Goal: Task Accomplishment & Management: Complete application form

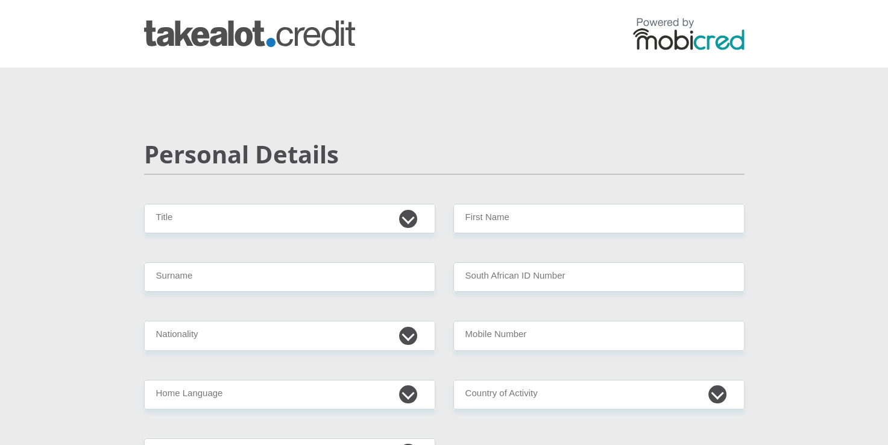
select select "Mr"
click at [144, 204] on select "Mr Ms Mrs Dr [PERSON_NAME]" at bounding box center [289, 219] width 291 height 30
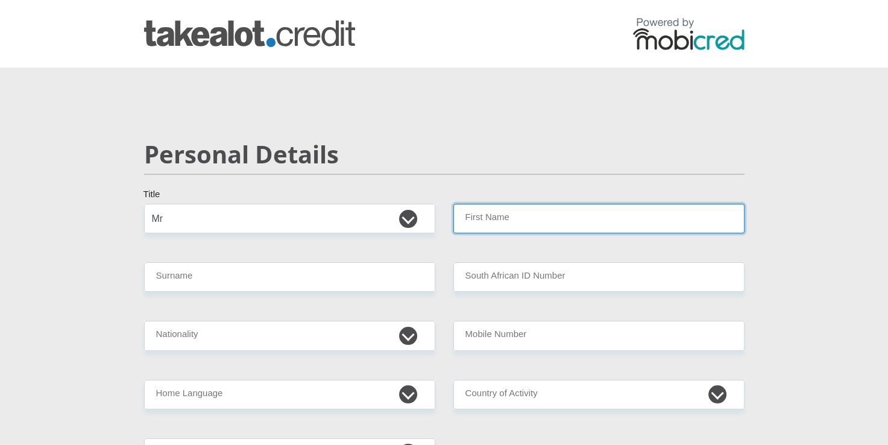
click at [471, 215] on input "First Name" at bounding box center [599, 219] width 291 height 30
type input "[DEMOGRAPHIC_DATA]"
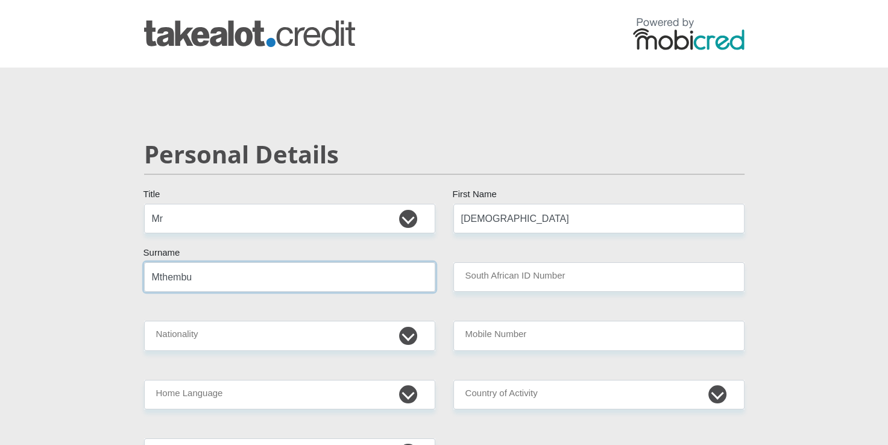
type input "Mthembu"
type input "8611115781086"
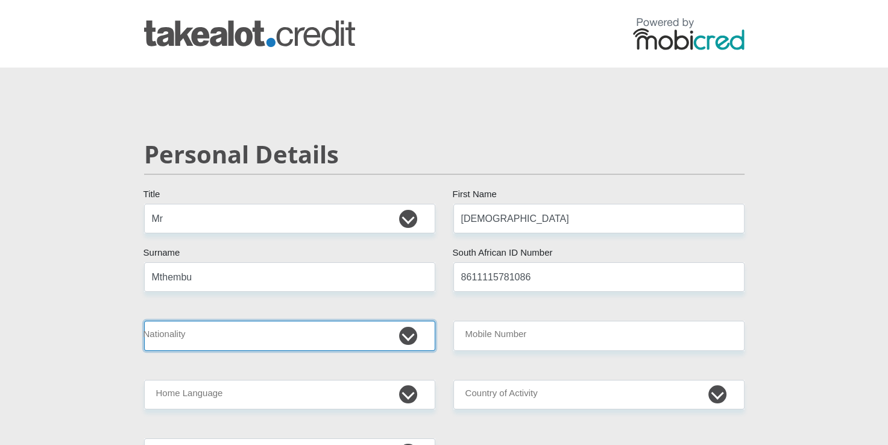
click at [408, 341] on select "[GEOGRAPHIC_DATA] [GEOGRAPHIC_DATA] [GEOGRAPHIC_DATA] [GEOGRAPHIC_DATA] [GEOGRA…" at bounding box center [289, 336] width 291 height 30
select select "ZAF"
click at [144, 321] on select "[GEOGRAPHIC_DATA] [GEOGRAPHIC_DATA] [GEOGRAPHIC_DATA] [GEOGRAPHIC_DATA] [GEOGRA…" at bounding box center [289, 336] width 291 height 30
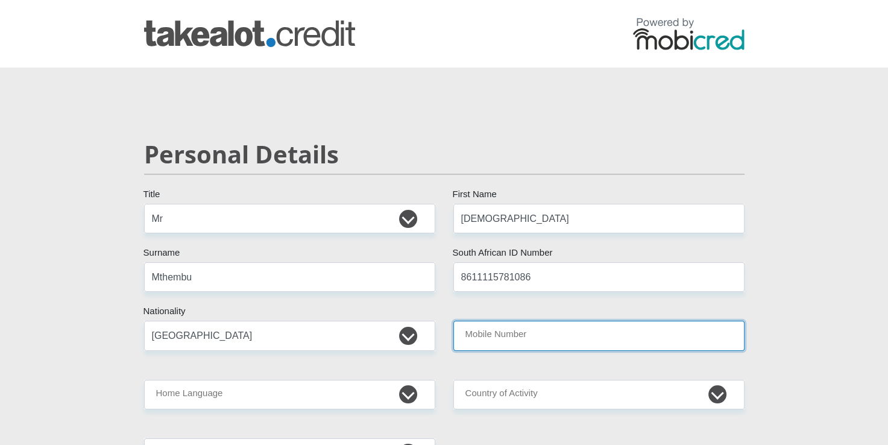
click at [485, 341] on input "Mobile Number" at bounding box center [599, 336] width 291 height 30
type input "0717509078"
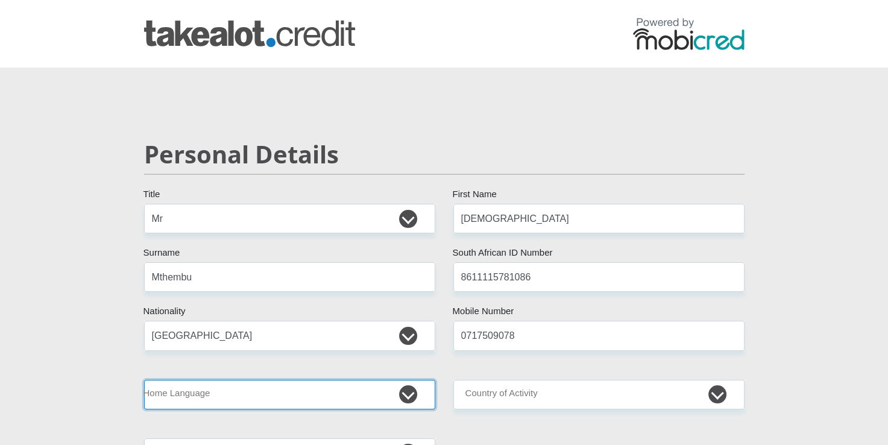
click at [359, 395] on select "Afrikaans English Sepedi South Ndebele Southern Sotho Swati Tsonga Tswana Venda…" at bounding box center [289, 395] width 291 height 30
select select "[DATE]"
click at [144, 380] on select "Afrikaans English Sepedi South Ndebele Southern Sotho Swati Tsonga Tswana Venda…" at bounding box center [289, 395] width 291 height 30
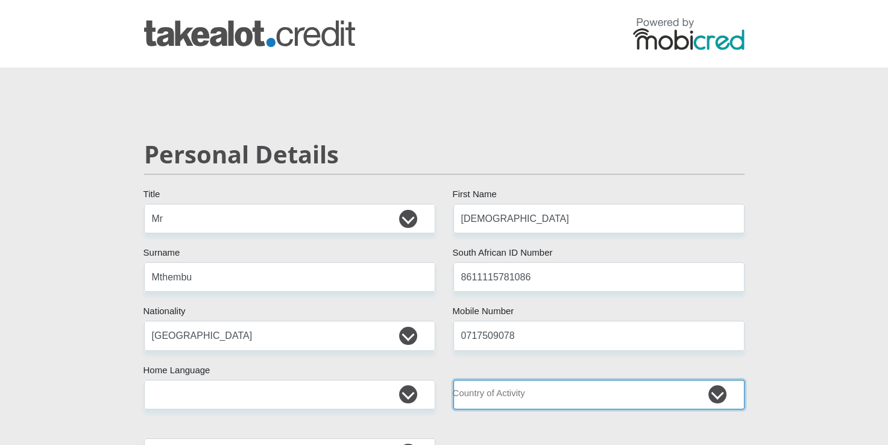
click at [504, 394] on select "[GEOGRAPHIC_DATA] [GEOGRAPHIC_DATA] [GEOGRAPHIC_DATA] [GEOGRAPHIC_DATA] [GEOGRA…" at bounding box center [599, 395] width 291 height 30
select select "ZAF"
click at [454, 380] on select "[GEOGRAPHIC_DATA] [GEOGRAPHIC_DATA] [GEOGRAPHIC_DATA] [GEOGRAPHIC_DATA] [GEOGRA…" at bounding box center [599, 395] width 291 height 30
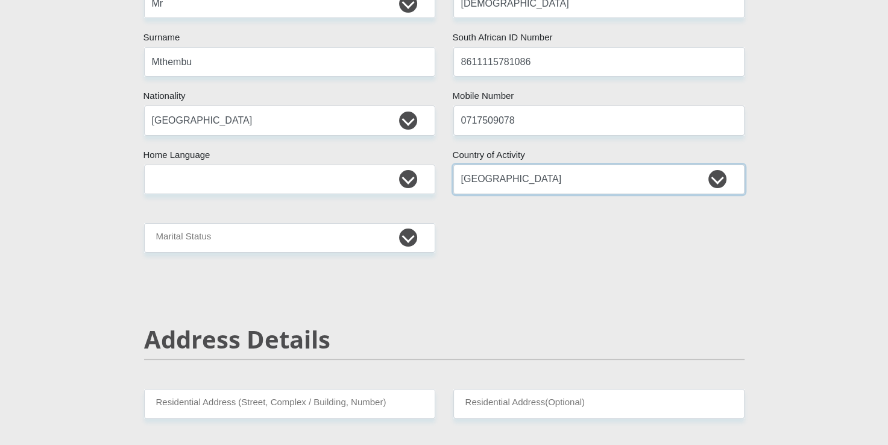
scroll to position [241, 0]
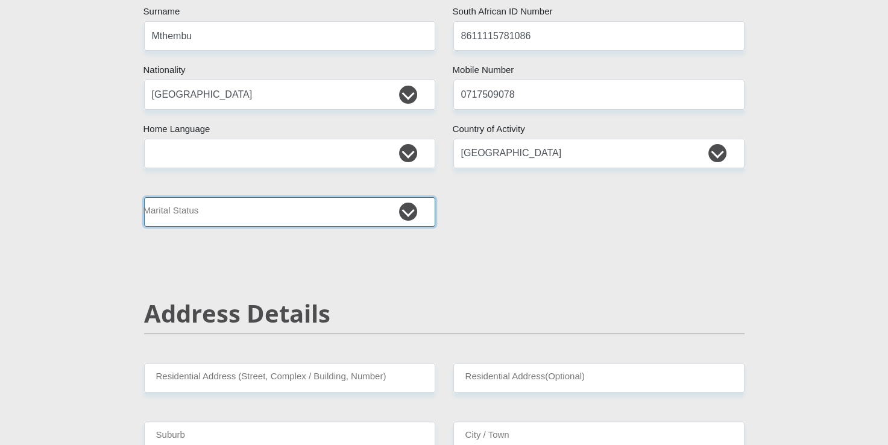
click at [413, 209] on select "Married ANC Single Divorced Widowed Married COP or Customary Law" at bounding box center [289, 212] width 291 height 30
select select "1"
click at [144, 197] on select "Married ANC Single Divorced Widowed Married COP or Customary Law" at bounding box center [289, 212] width 291 height 30
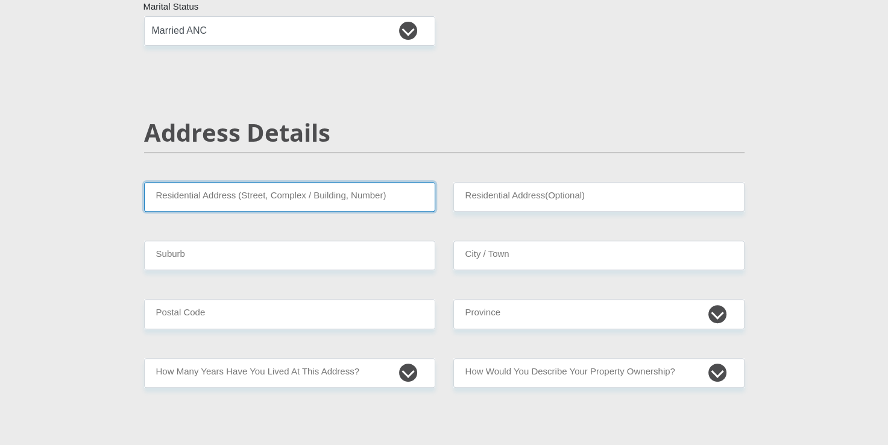
click at [387, 203] on input "Residential Address (Street, Complex / Building, Number)" at bounding box center [289, 197] width 291 height 30
type input "[STREET_ADDRESS]"
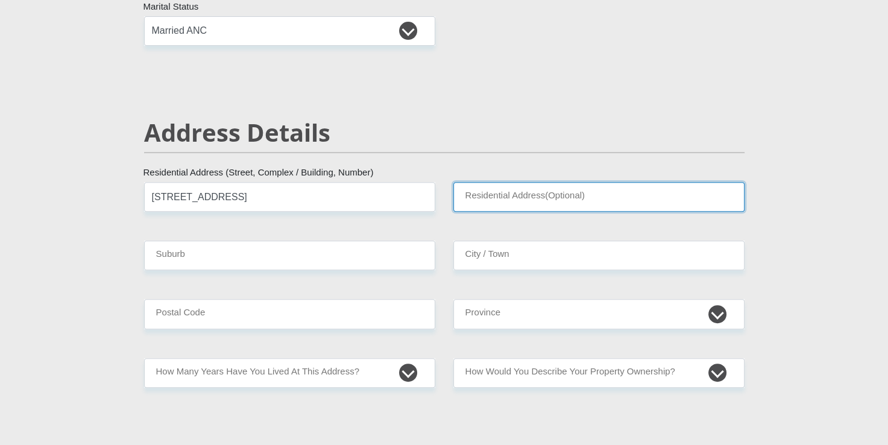
click at [552, 200] on input "Residential Address(Optional)" at bounding box center [599, 197] width 291 height 30
type input "[STREET_ADDRESS]"
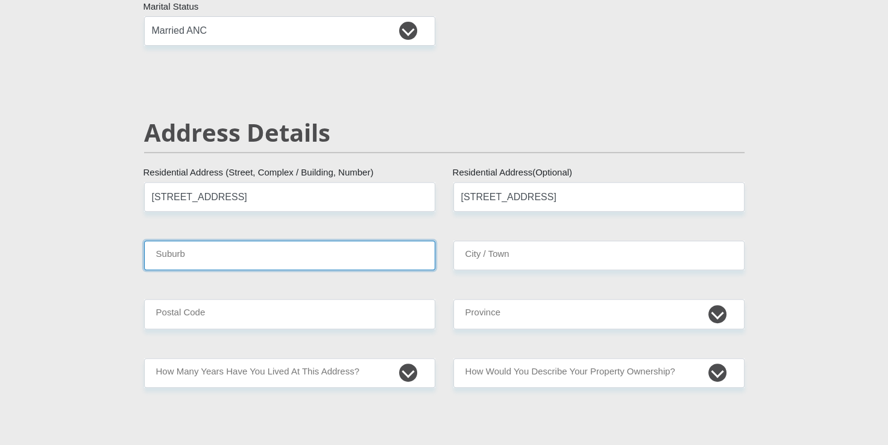
click at [238, 264] on input "Suburb" at bounding box center [289, 256] width 291 height 30
type input "uMlazi"
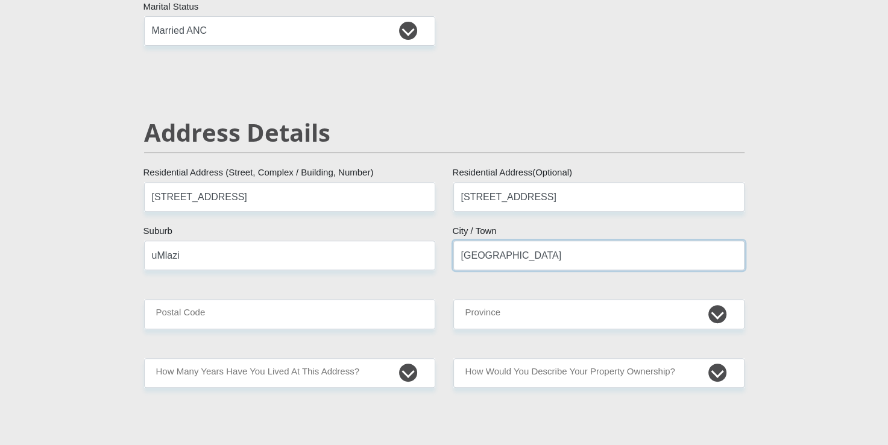
type input "[GEOGRAPHIC_DATA]"
type input "4066"
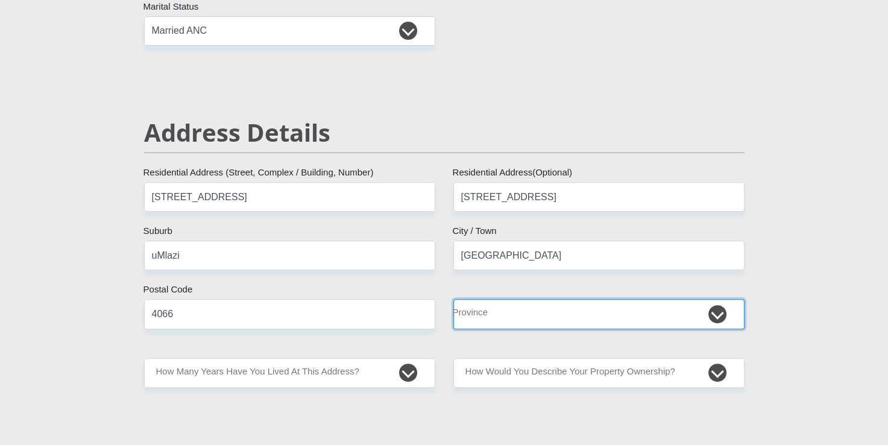
select select "[GEOGRAPHIC_DATA][DATE]"
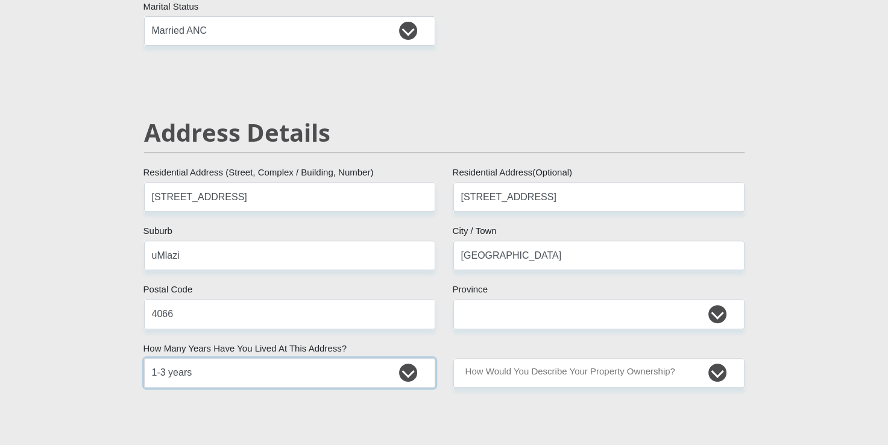
click at [404, 373] on select "less than 1 year 1-3 years 3-5 years 5+ years" at bounding box center [289, 373] width 291 height 30
select select "5"
click at [144, 358] on select "less than 1 year 1-3 years 3-5 years 5+ years" at bounding box center [289, 373] width 291 height 30
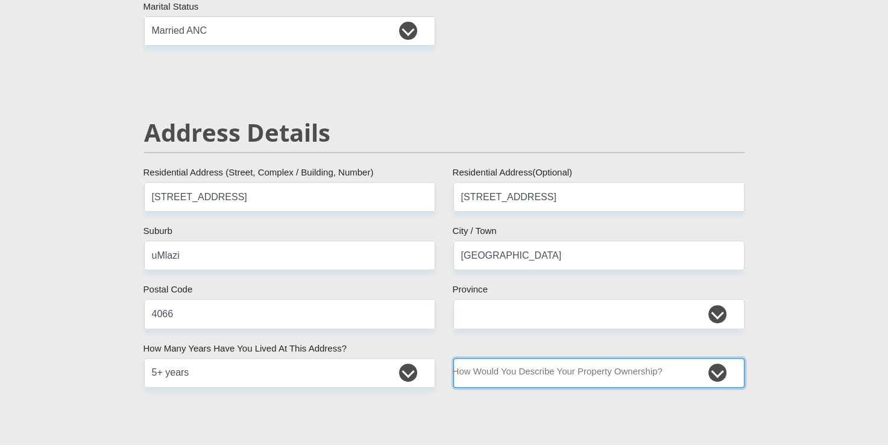
click at [539, 375] on select "Owned Rented Family Owned Company Dwelling" at bounding box center [599, 373] width 291 height 30
select select "parents"
click at [454, 358] on select "Owned Rented Family Owned Company Dwelling" at bounding box center [599, 373] width 291 height 30
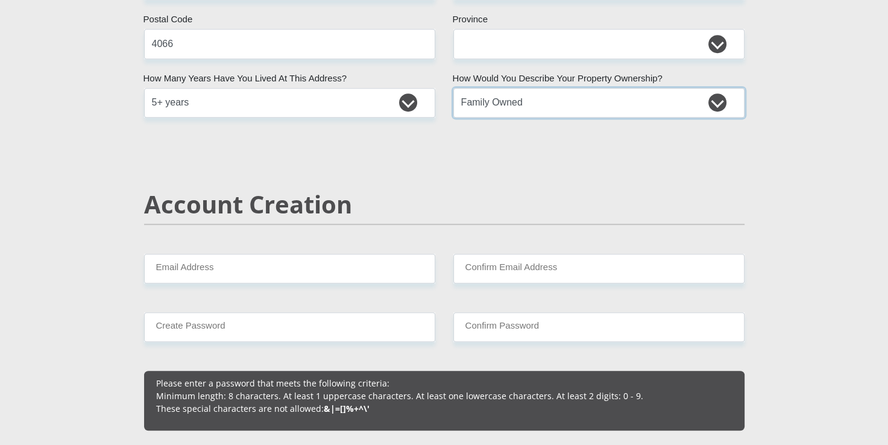
scroll to position [724, 0]
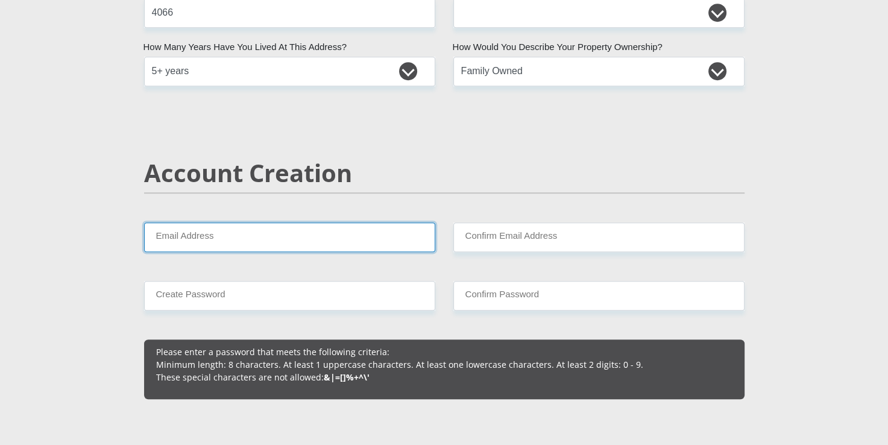
click at [325, 236] on input "Email Address" at bounding box center [289, 238] width 291 height 30
type input "[EMAIL_ADDRESS][DOMAIN_NAME]"
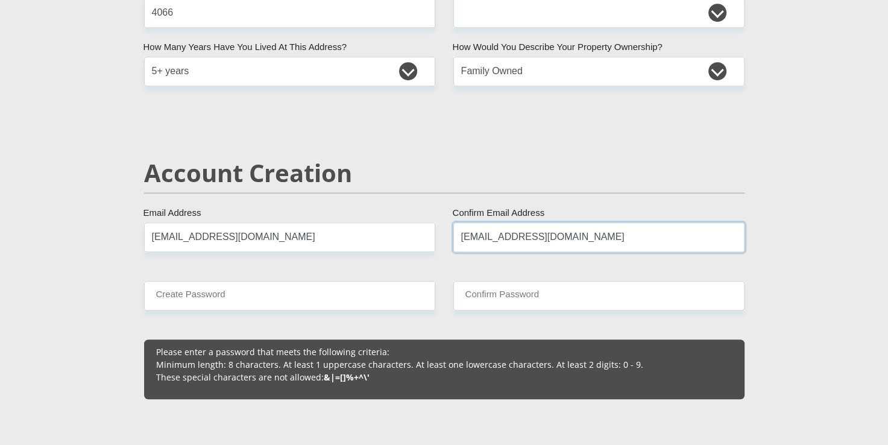
type input "[EMAIL_ADDRESS][DOMAIN_NAME]"
type input "musa@Nd820112"
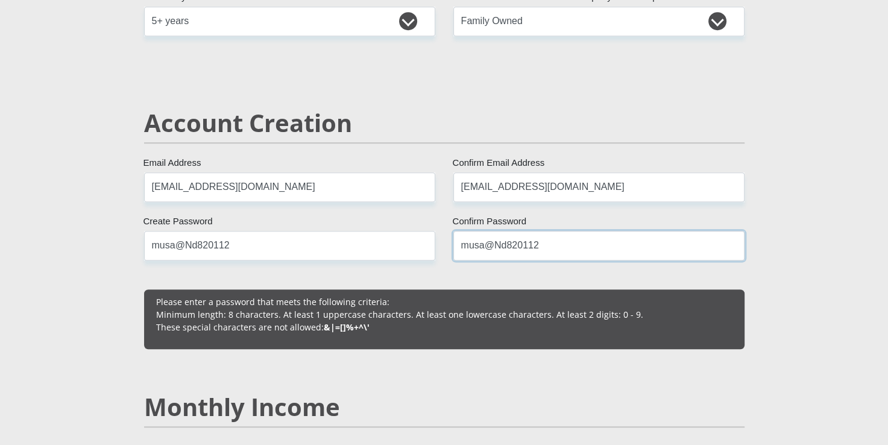
scroll to position [1025, 0]
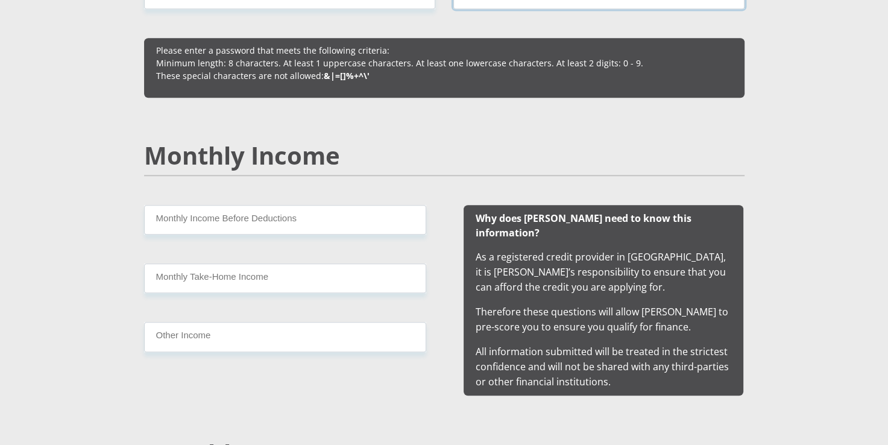
type input "musa@Nd820112"
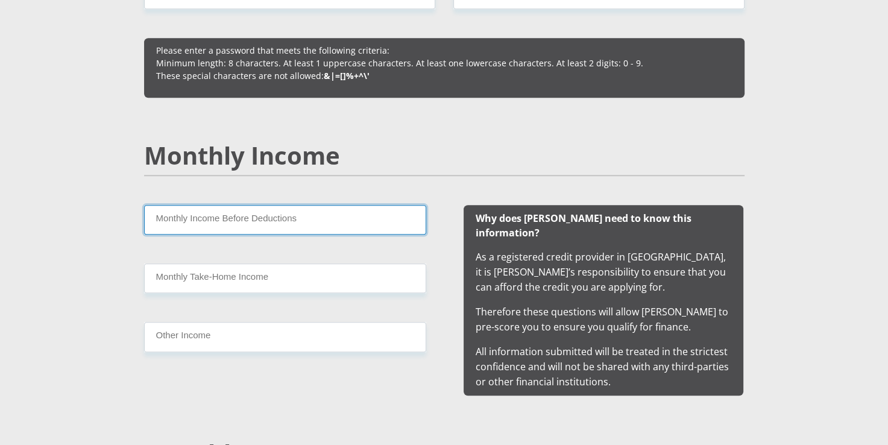
click at [326, 217] on input "Monthly Income Before Deductions" at bounding box center [285, 220] width 282 height 30
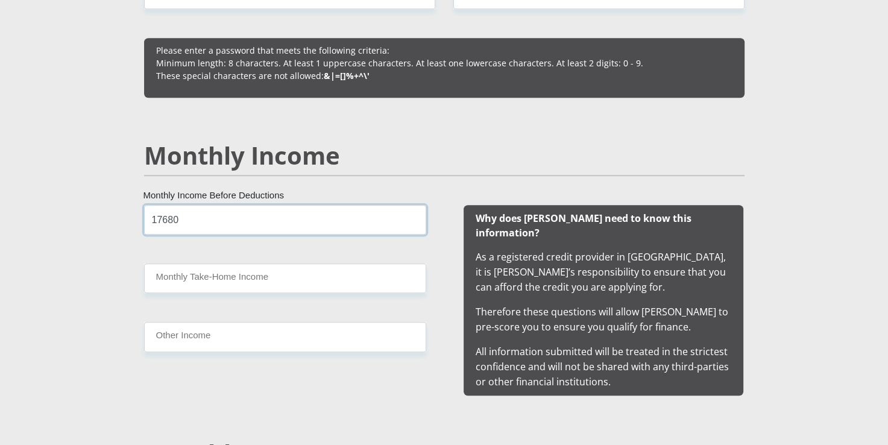
type input "17680"
type input "13860"
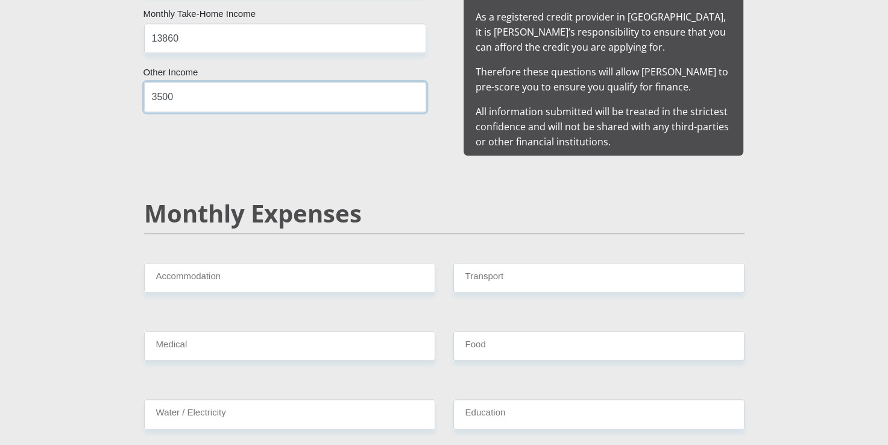
scroll to position [1267, 0]
type input "3500"
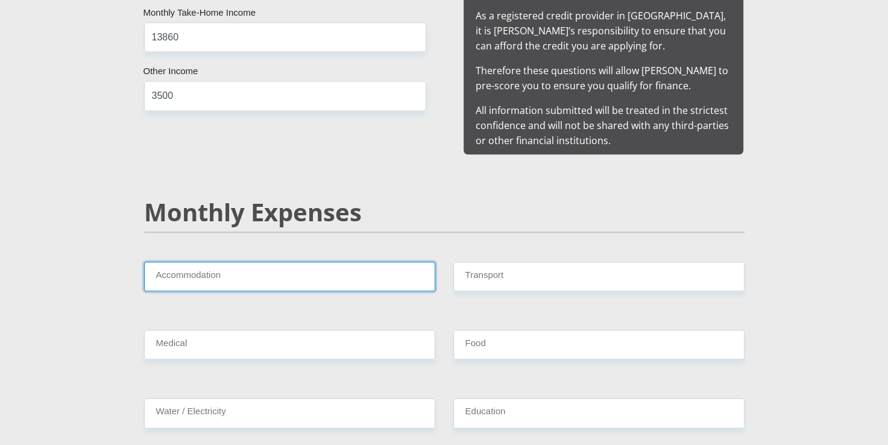
click at [299, 267] on input "Accommodation" at bounding box center [289, 277] width 291 height 30
click at [289, 262] on input "Accommodation" at bounding box center [289, 277] width 291 height 30
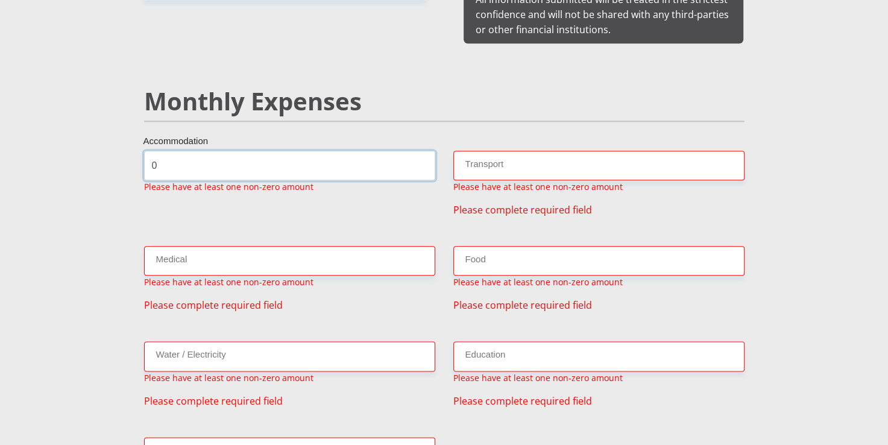
click at [276, 151] on input "0" at bounding box center [289, 166] width 291 height 30
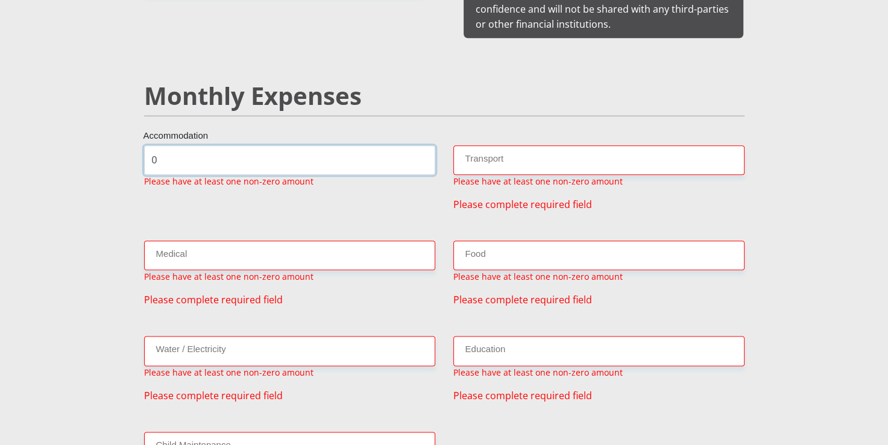
scroll to position [1384, 0]
type input "0"
click at [499, 145] on input "Transport" at bounding box center [599, 160] width 291 height 30
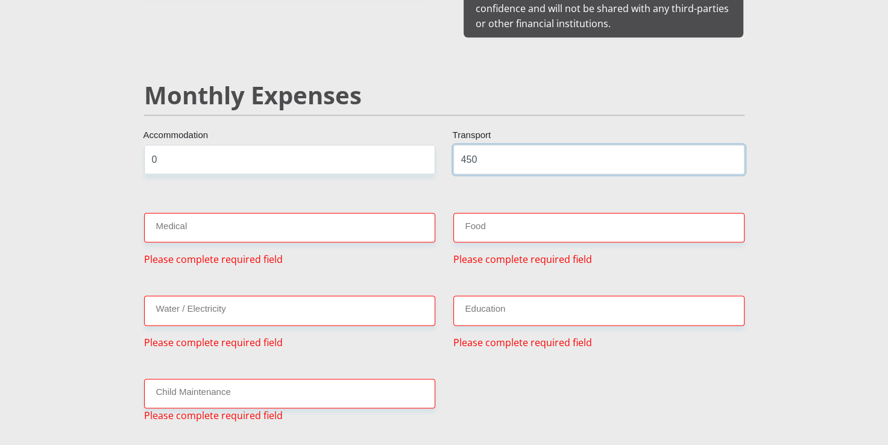
type input "450"
click at [300, 213] on input "Medical" at bounding box center [289, 228] width 291 height 30
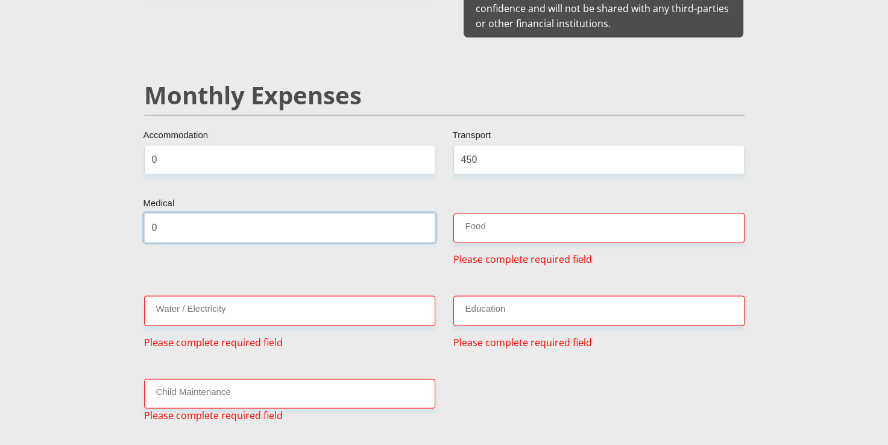
type input "0"
click at [527, 213] on input "Food" at bounding box center [599, 228] width 291 height 30
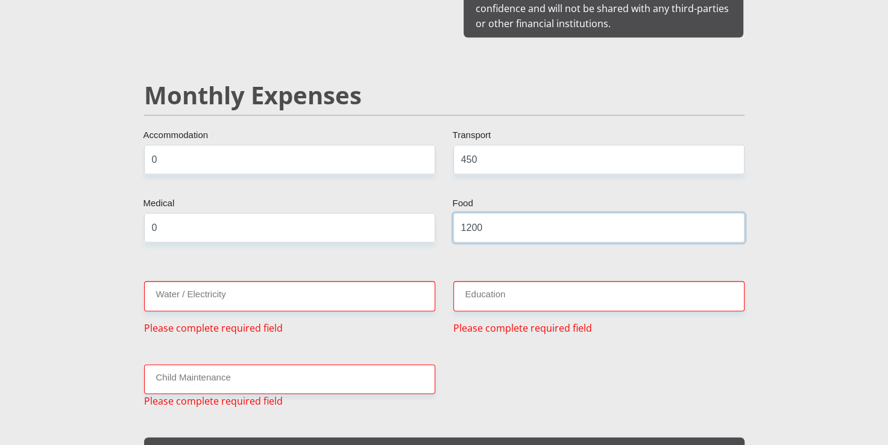
type input "1200"
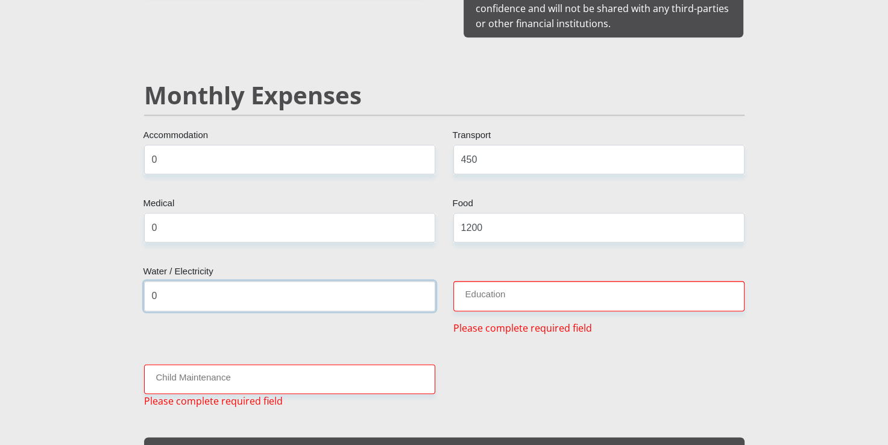
type input "0"
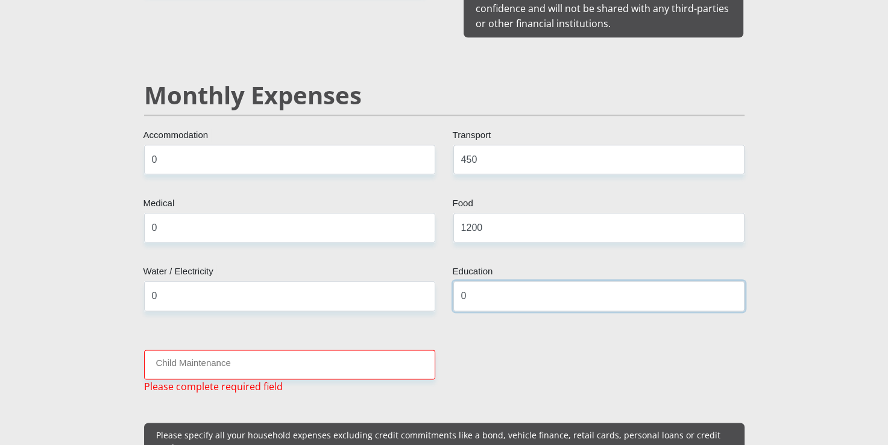
type input "0"
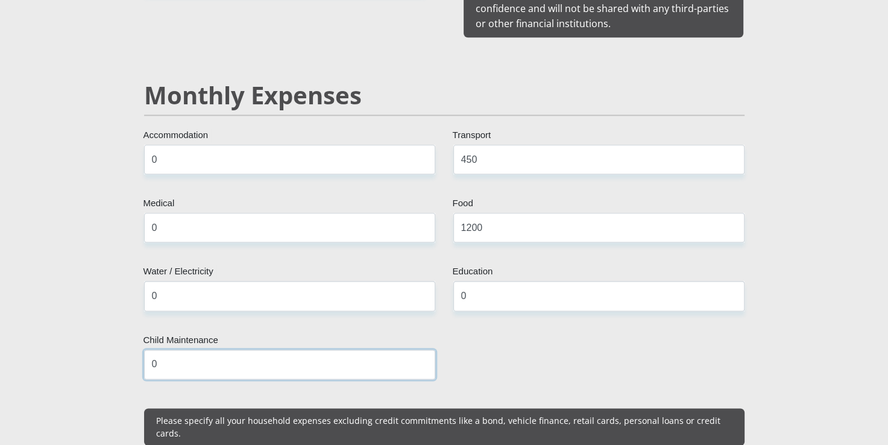
type input "0"
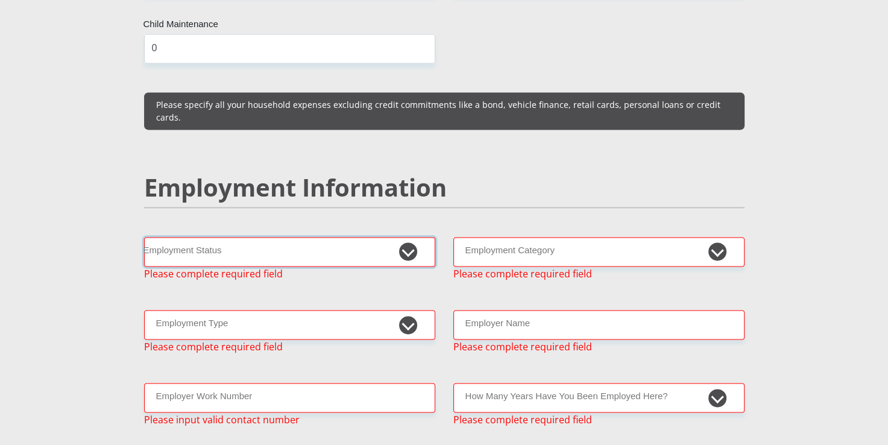
click at [411, 237] on select "Permanent/Full-time Part-time/Casual [DEMOGRAPHIC_DATA] Worker Self-Employed Ho…" at bounding box center [289, 252] width 291 height 30
select select "1"
click at [144, 237] on select "Permanent/Full-time Part-time/Casual [DEMOGRAPHIC_DATA] Worker Self-Employed Ho…" at bounding box center [289, 252] width 291 height 30
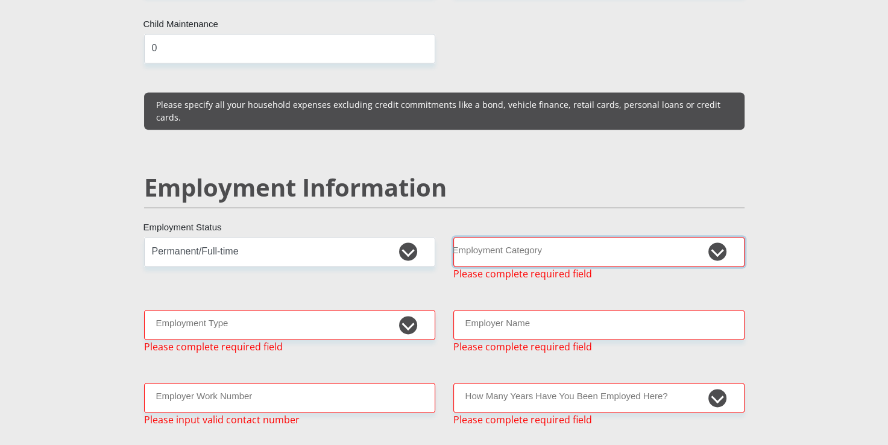
click at [597, 237] on select "AGRICULTURE ALCOHOL & TOBACCO CONSTRUCTION MATERIALS METALLURGY EQUIPMENT FOR R…" at bounding box center [599, 252] width 291 height 30
select select "53"
click at [454, 237] on select "AGRICULTURE ALCOHOL & TOBACCO CONSTRUCTION MATERIALS METALLURGY EQUIPMENT FOR R…" at bounding box center [599, 252] width 291 height 30
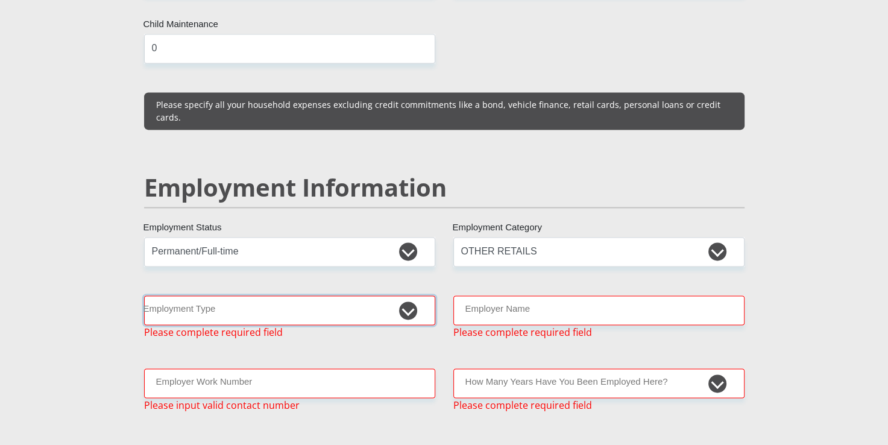
click at [285, 296] on select "College/Lecturer Craft Seller Creative Driver Executive Farmer Forces - Non Com…" at bounding box center [289, 311] width 291 height 30
select select "Manager"
click at [144, 296] on select "College/Lecturer Craft Seller Creative Driver Executive Farmer Forces - Non Com…" at bounding box center [289, 311] width 291 height 30
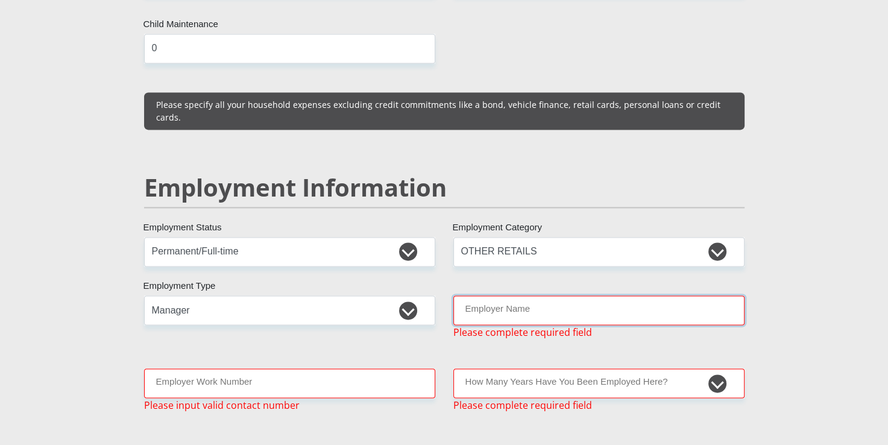
click at [584, 296] on input "Employer Name" at bounding box center [599, 311] width 291 height 30
click at [643, 317] on div "Mr Ms Mrs Dr [PERSON_NAME] Title [PERSON_NAME] First Name Mthembu Surname 86111…" at bounding box center [444, 282] width 619 height 3556
click at [600, 296] on input "Employer Name" at bounding box center [599, 311] width 291 height 30
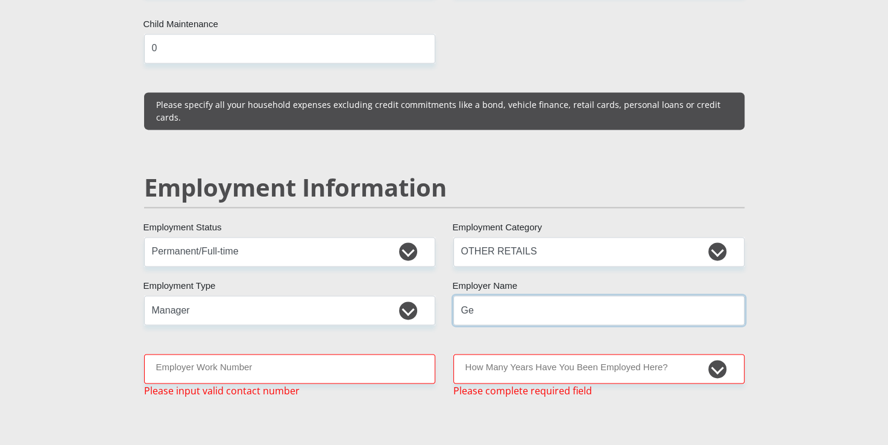
type input "Gelmar"
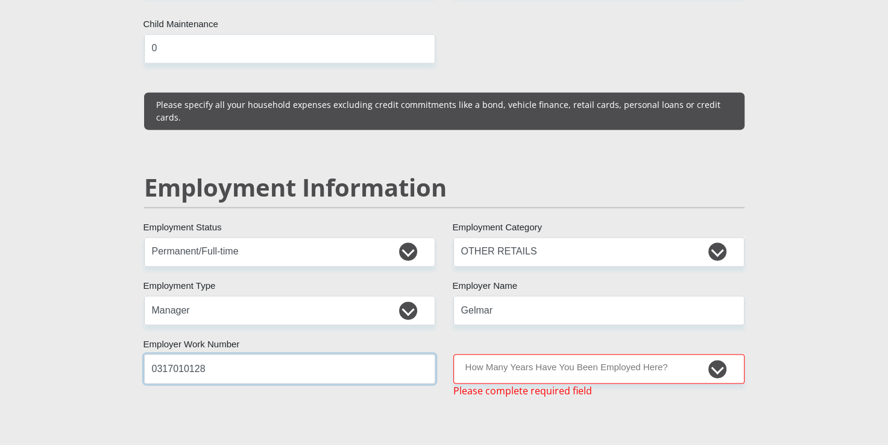
type input "0317010128"
click at [720, 354] on select "less than 1 year 1-3 years 3-5 years 5+ years" at bounding box center [599, 369] width 291 height 30
select select "24"
click at [454, 354] on select "less than 1 year 1-3 years 3-5 years 5+ years" at bounding box center [599, 369] width 291 height 30
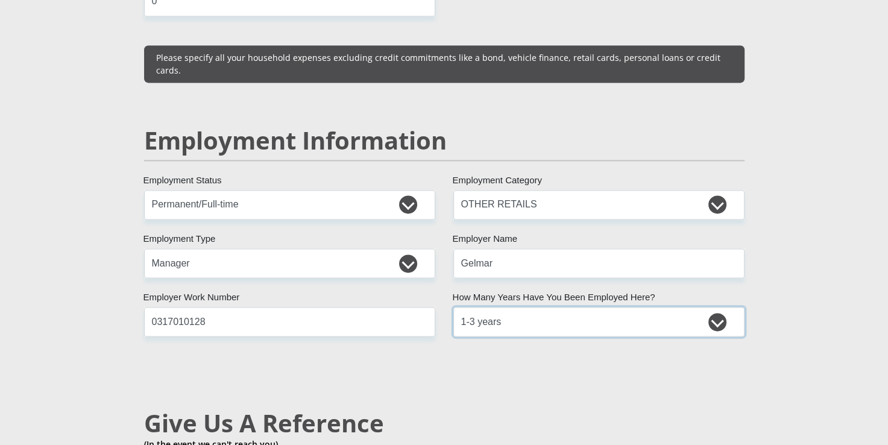
scroll to position [1941, 0]
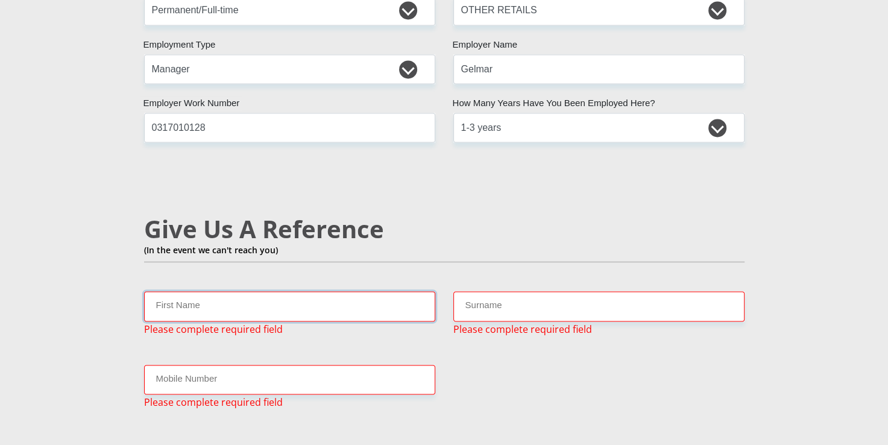
click at [331, 291] on input "First Name" at bounding box center [289, 306] width 291 height 30
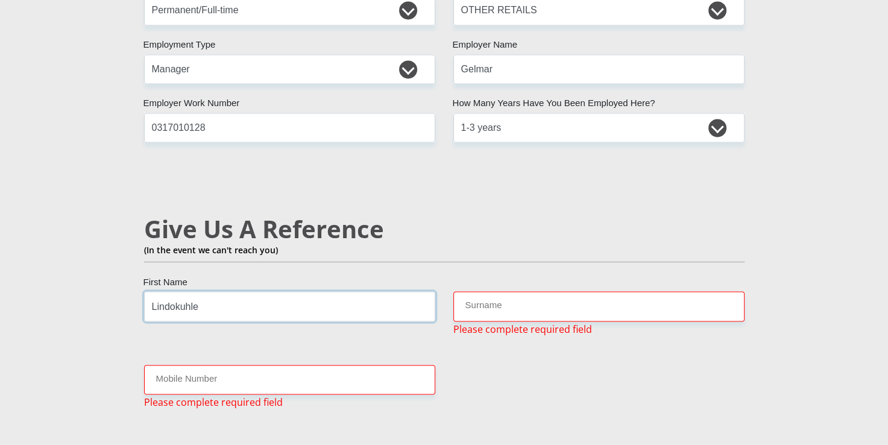
type input "Lindokuhle"
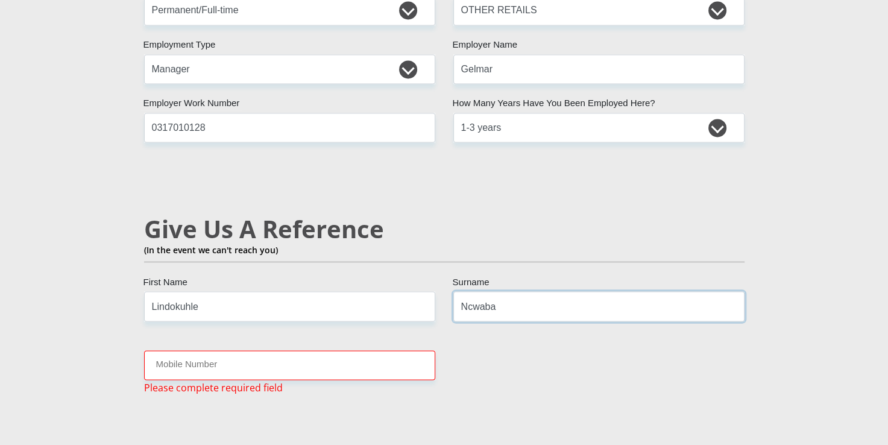
type input "Ncwaba"
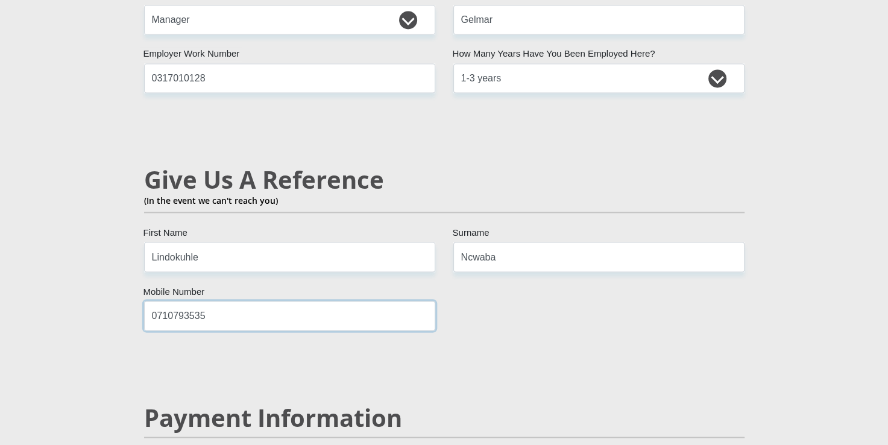
scroll to position [2182, 0]
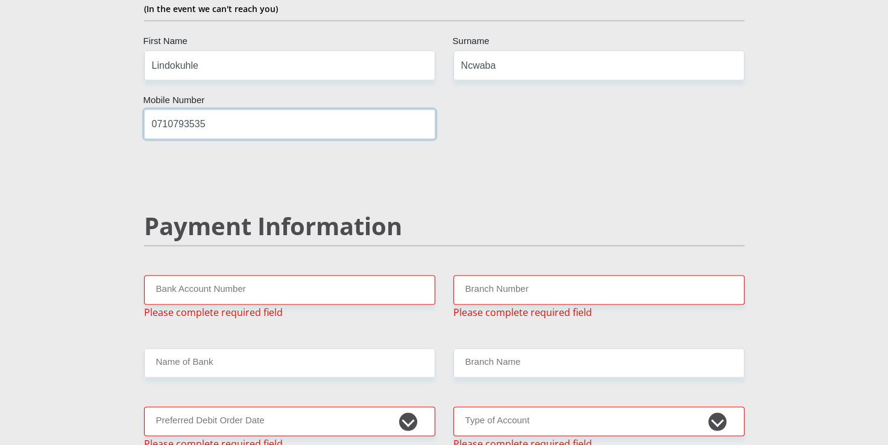
type input "0710793535"
click at [323, 275] on input "Bank Account Number" at bounding box center [289, 290] width 291 height 30
click at [518, 275] on input "Branch Number" at bounding box center [599, 290] width 291 height 30
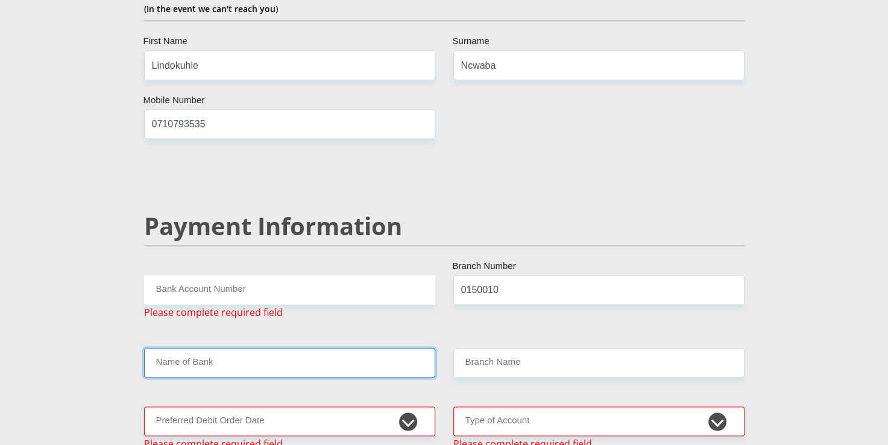
click at [317, 348] on input "Name of Bank" at bounding box center [289, 363] width 291 height 30
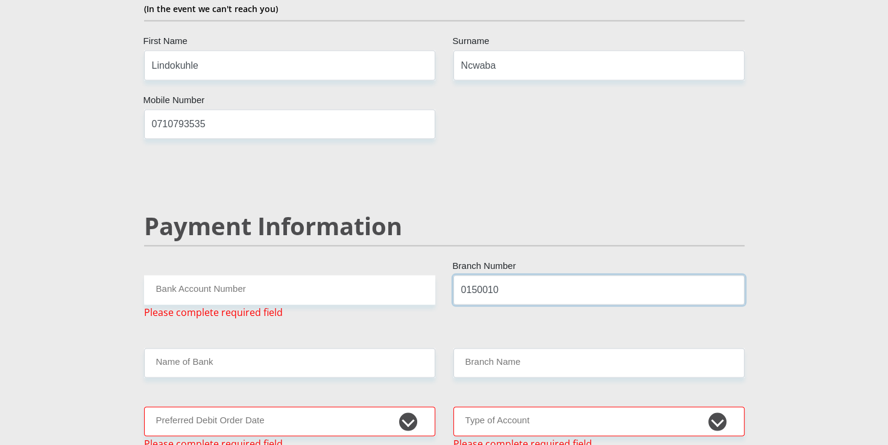
click at [563, 275] on input "0150010" at bounding box center [599, 290] width 291 height 30
type input "0"
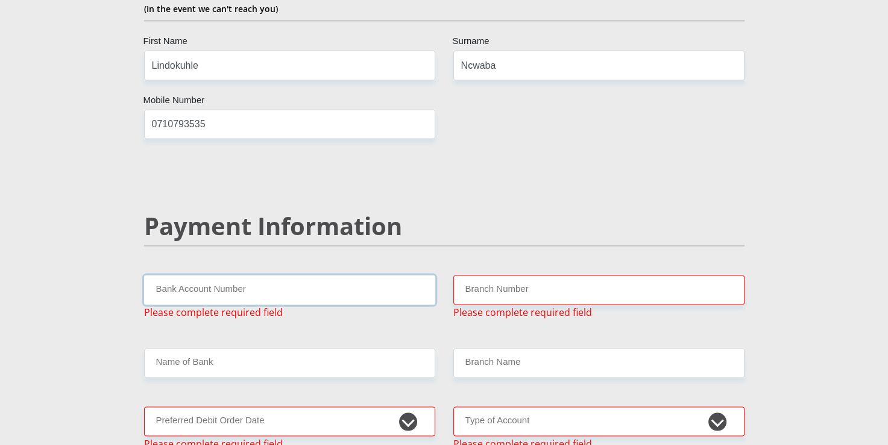
click at [297, 275] on input "Bank Account Number" at bounding box center [289, 290] width 291 height 30
type input "1022675442"
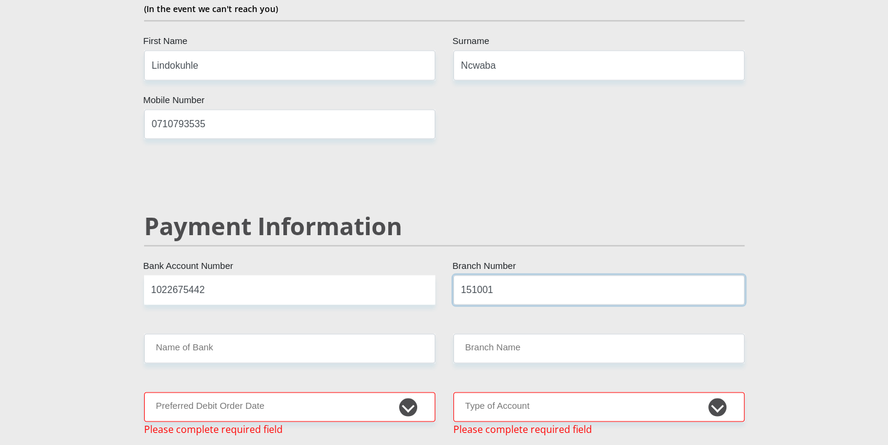
type input "151001"
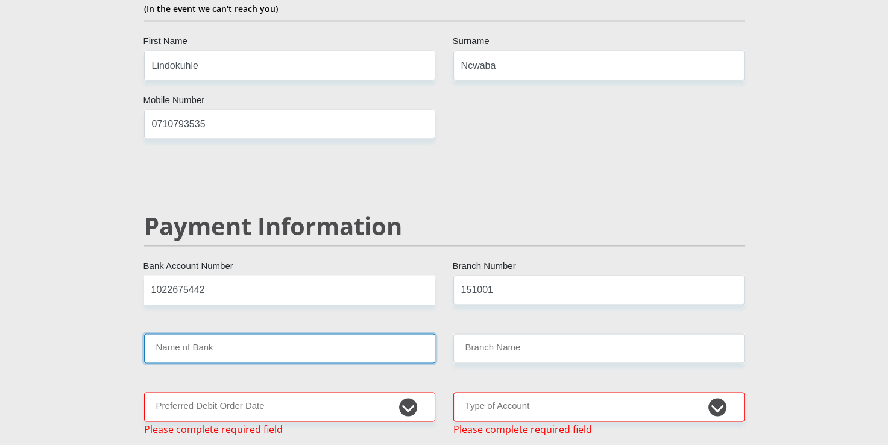
click at [191, 334] on input "Name of Bank" at bounding box center [289, 349] width 291 height 30
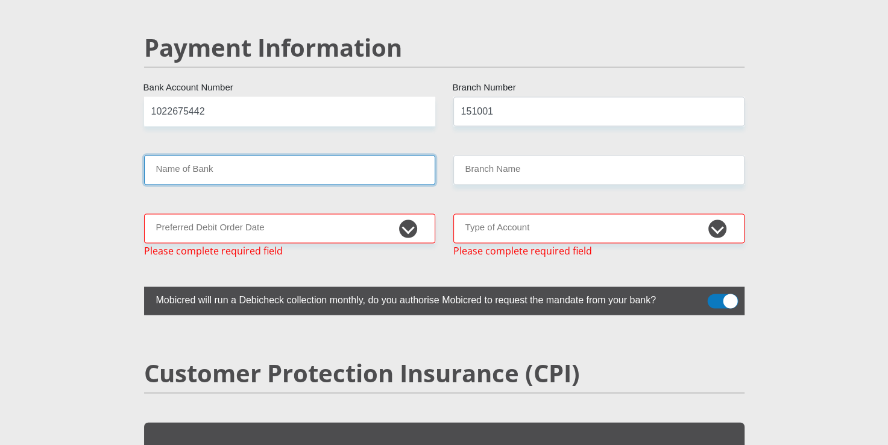
scroll to position [2363, 0]
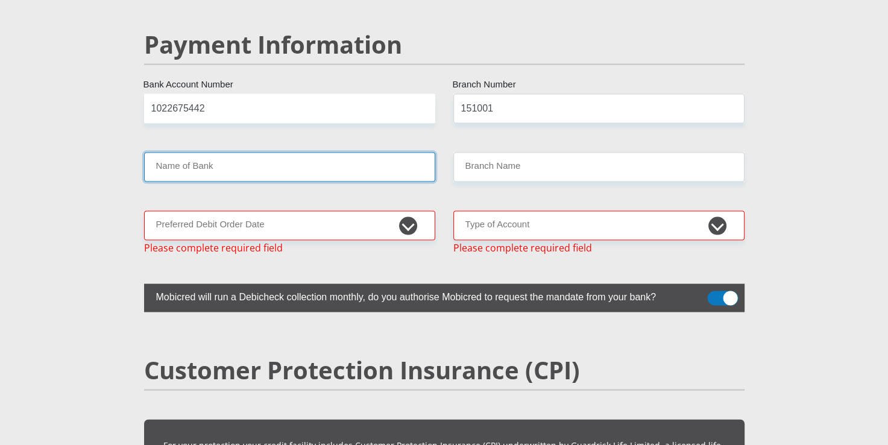
click at [237, 153] on input "Name of Bank" at bounding box center [289, 168] width 291 height 30
click at [236, 153] on input "Name of Bank" at bounding box center [289, 168] width 291 height 30
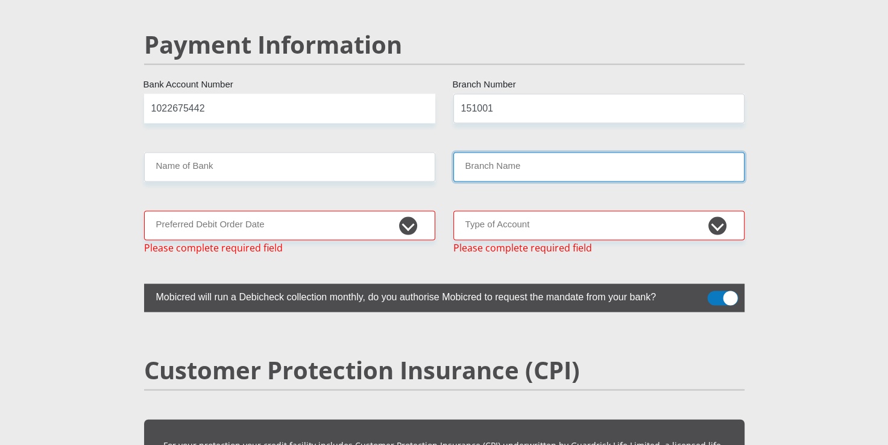
click at [498, 153] on input "Branch Name" at bounding box center [599, 168] width 291 height 30
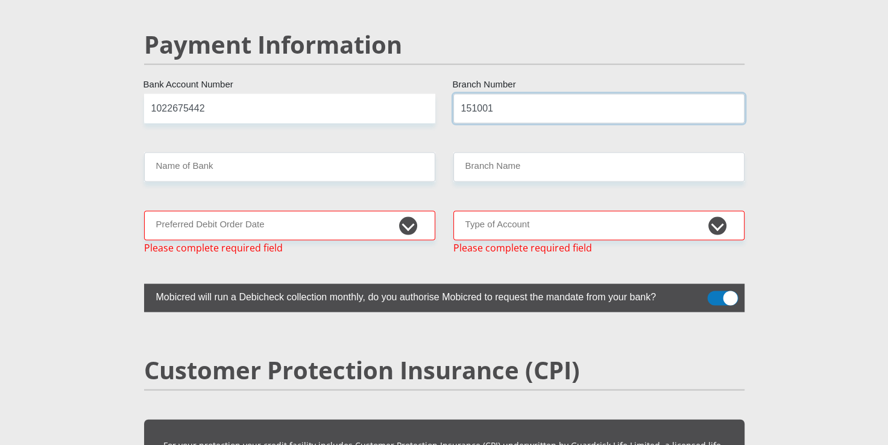
click at [514, 94] on input "151001" at bounding box center [599, 109] width 291 height 30
click at [408, 211] on select "1st 2nd 3rd 4th 5th 7th 18th 19th 20th 21st 22nd 23rd 24th 25th 26th 27th 28th …" at bounding box center [289, 226] width 291 height 30
select select "25"
click at [144, 211] on select "1st 2nd 3rd 4th 5th 7th 18th 19th 20th 21st 22nd 23rd 24th 25th 26th 27th 28th …" at bounding box center [289, 226] width 291 height 30
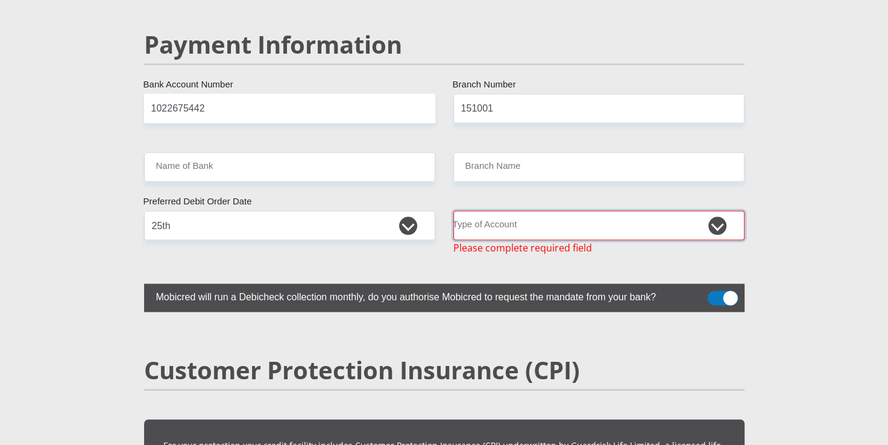
click at [552, 211] on select "Cheque Savings" at bounding box center [599, 226] width 291 height 30
select select "CUR"
click at [454, 211] on select "Cheque Savings" at bounding box center [599, 226] width 291 height 30
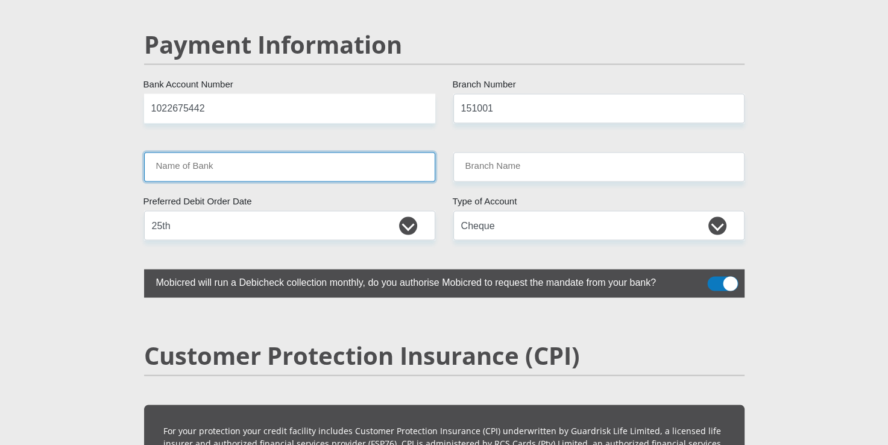
click at [372, 153] on input "Name of Bank" at bounding box center [289, 168] width 291 height 30
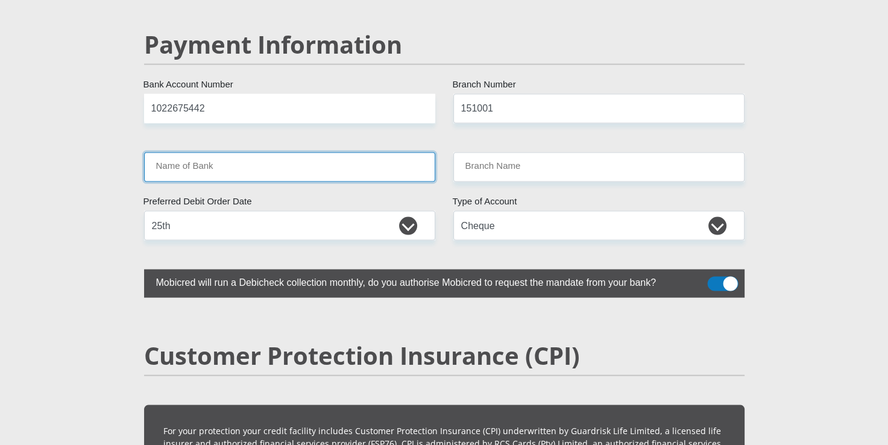
click at [372, 153] on input "Name of Bank" at bounding box center [289, 168] width 291 height 30
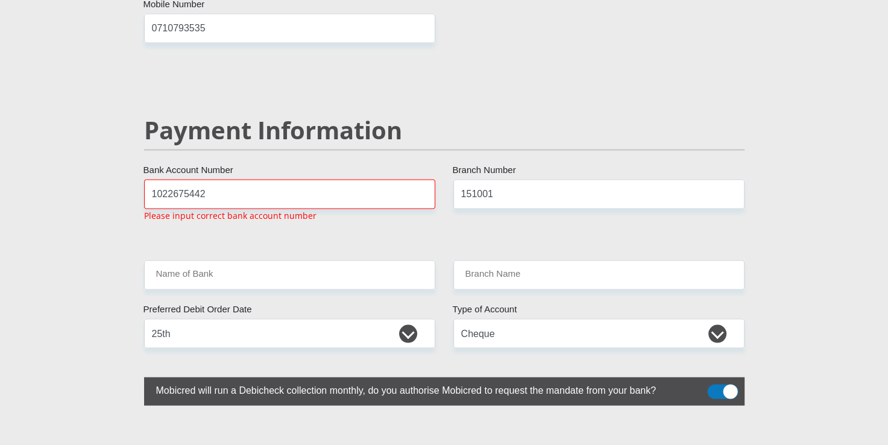
scroll to position [2276, 0]
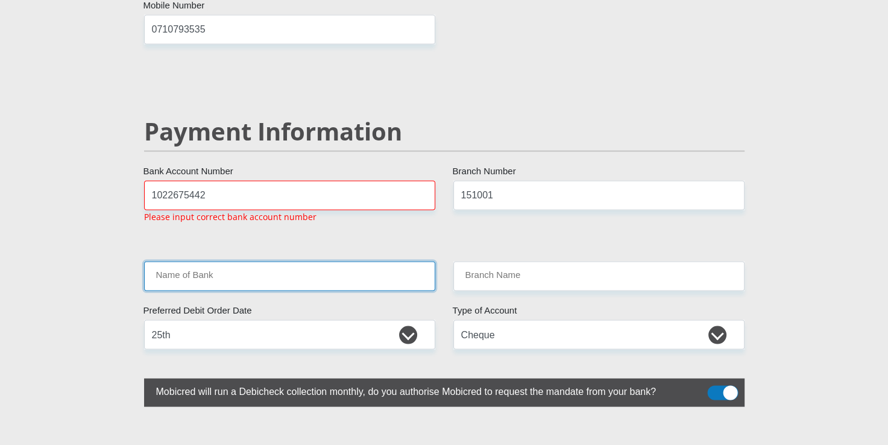
click at [305, 262] on input "Name of Bank" at bounding box center [289, 277] width 291 height 30
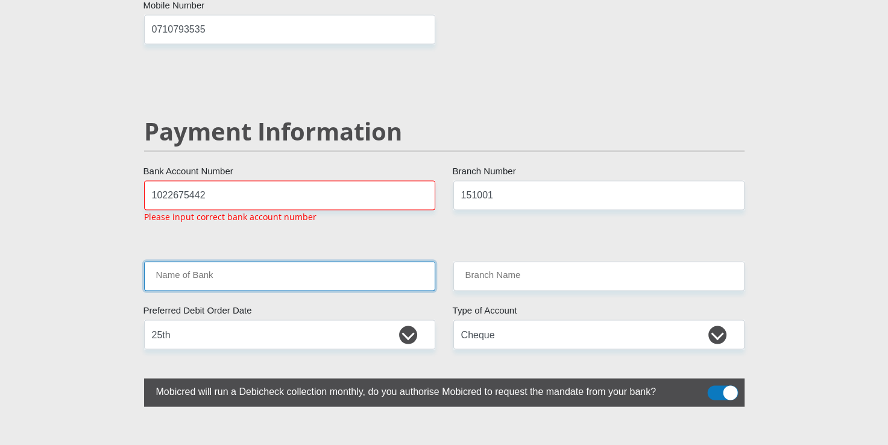
click at [305, 262] on input "Name of Bank" at bounding box center [289, 277] width 291 height 30
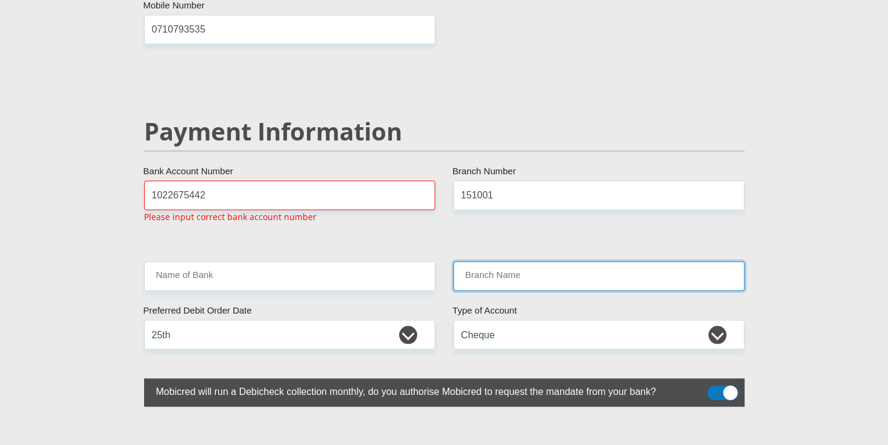
click at [507, 262] on input "Branch Name" at bounding box center [599, 277] width 291 height 30
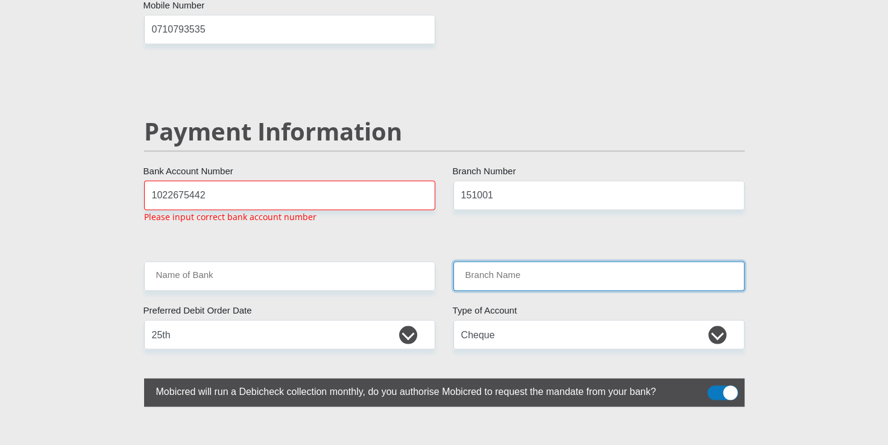
click at [507, 262] on input "Branch Name" at bounding box center [599, 277] width 291 height 30
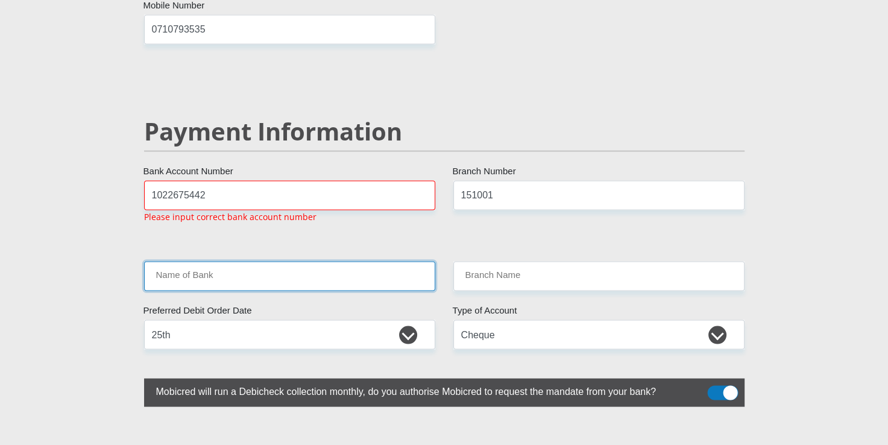
click at [397, 262] on input "Name of Bank" at bounding box center [289, 277] width 291 height 30
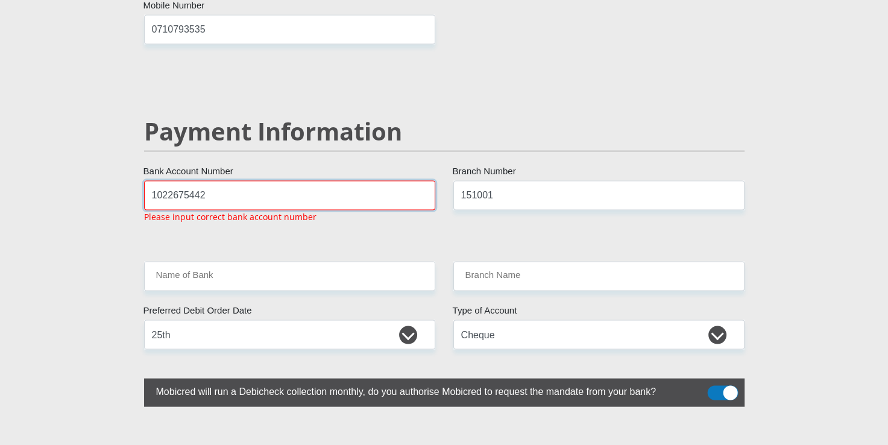
click at [285, 181] on input "1022675442" at bounding box center [289, 196] width 291 height 30
click at [188, 181] on input "1022675442" at bounding box center [289, 196] width 291 height 30
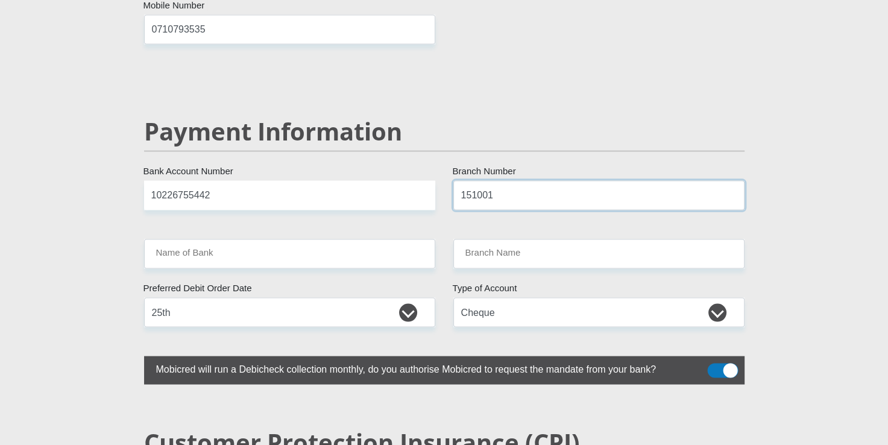
click at [577, 181] on input "151001" at bounding box center [599, 196] width 291 height 30
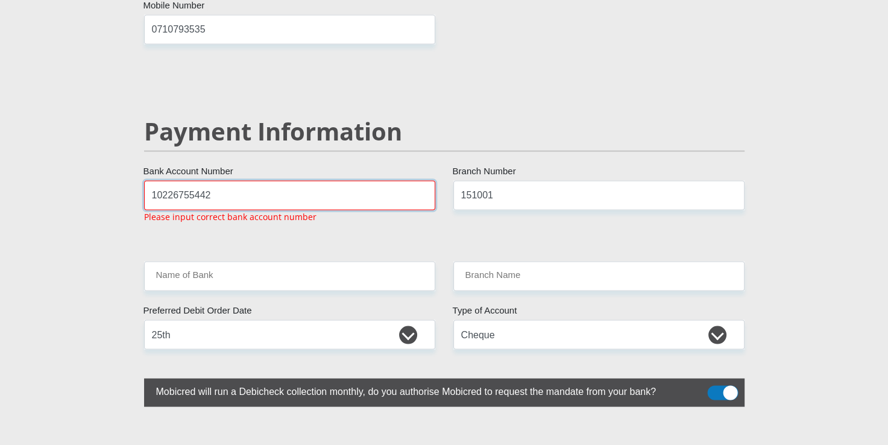
click at [279, 181] on input "10226755442" at bounding box center [289, 196] width 291 height 30
type input "1"
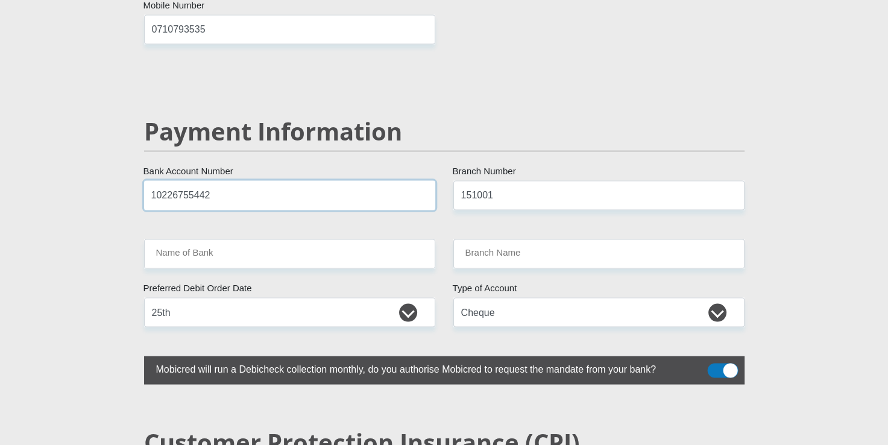
drag, startPoint x: 227, startPoint y: 162, endPoint x: 0, endPoint y: 107, distance: 233.3
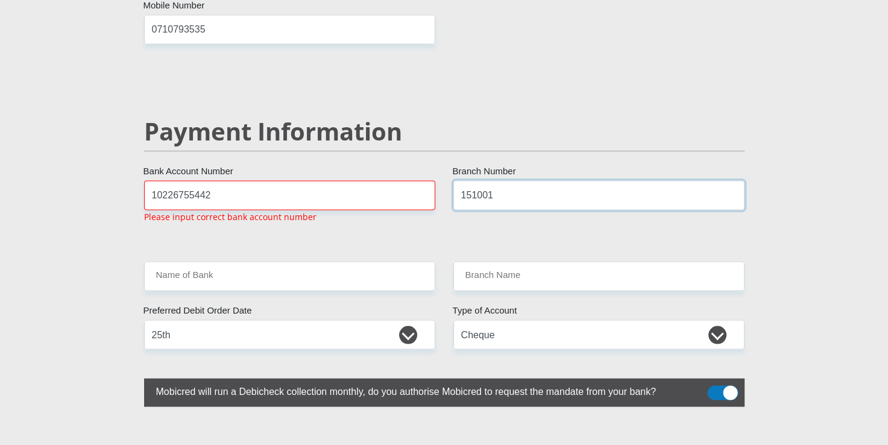
click at [526, 181] on input "151001" at bounding box center [599, 196] width 291 height 30
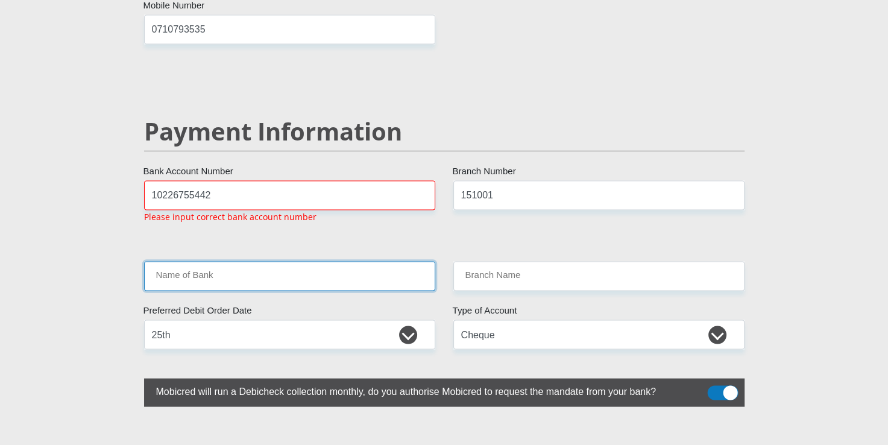
click at [334, 262] on input "Name of Bank" at bounding box center [289, 277] width 291 height 30
click at [333, 262] on input "Name of Bank" at bounding box center [289, 277] width 291 height 30
click at [332, 262] on input "Name of Bank" at bounding box center [289, 277] width 291 height 30
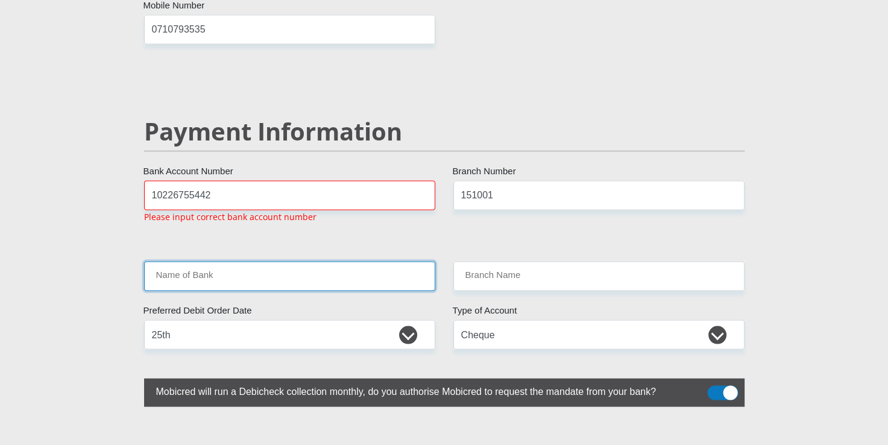
click at [332, 262] on input "Name of Bank" at bounding box center [289, 277] width 291 height 30
drag, startPoint x: 332, startPoint y: 240, endPoint x: 362, endPoint y: 239, distance: 29.6
click at [333, 262] on input "Name of Bank" at bounding box center [289, 277] width 291 height 30
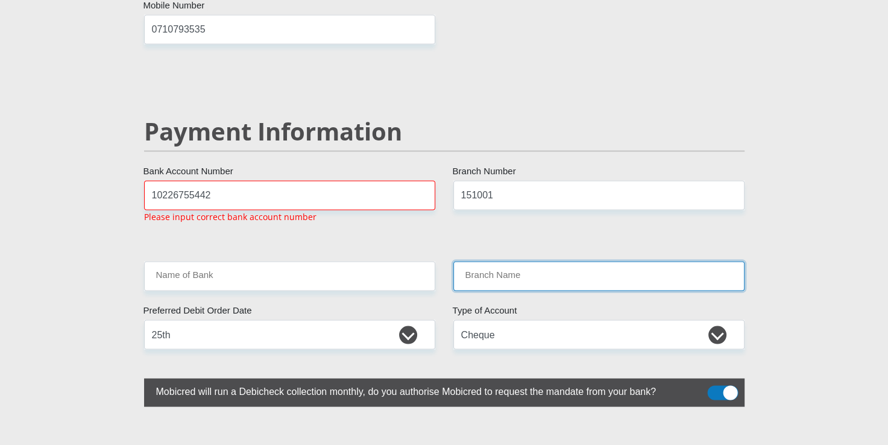
click at [487, 262] on input "Branch Name" at bounding box center [599, 277] width 291 height 30
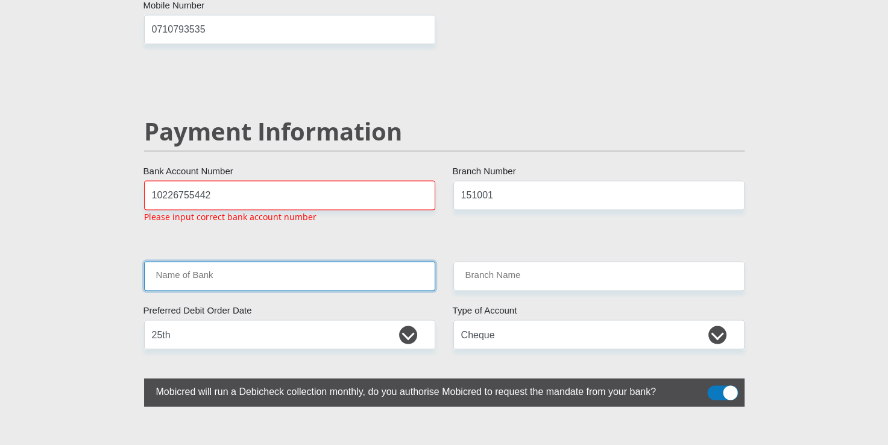
click at [362, 262] on input "Name of Bank" at bounding box center [289, 277] width 291 height 30
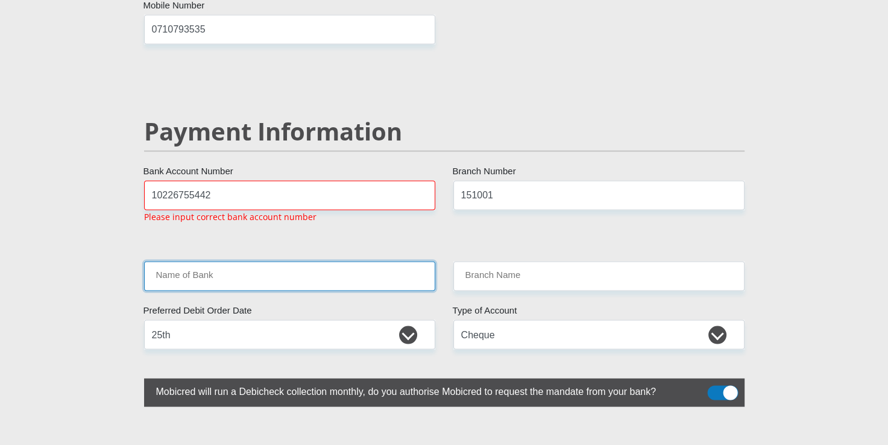
click at [362, 262] on input "Name of Bank" at bounding box center [289, 277] width 291 height 30
click at [206, 262] on input "Name of Bank" at bounding box center [289, 277] width 291 height 30
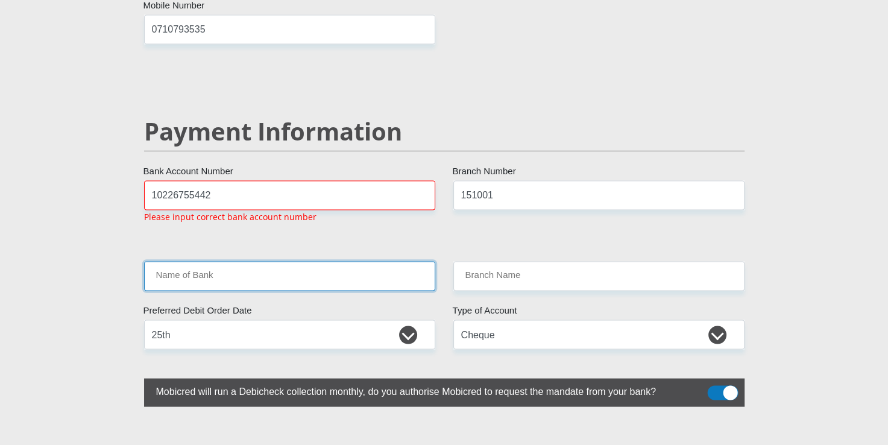
click at [206, 262] on input "Name of Bank" at bounding box center [289, 277] width 291 height 30
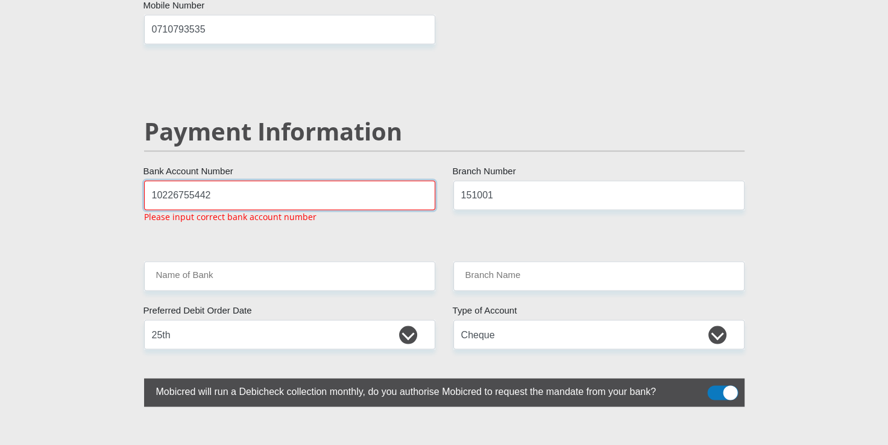
drag, startPoint x: 232, startPoint y: 166, endPoint x: 92, endPoint y: 157, distance: 140.2
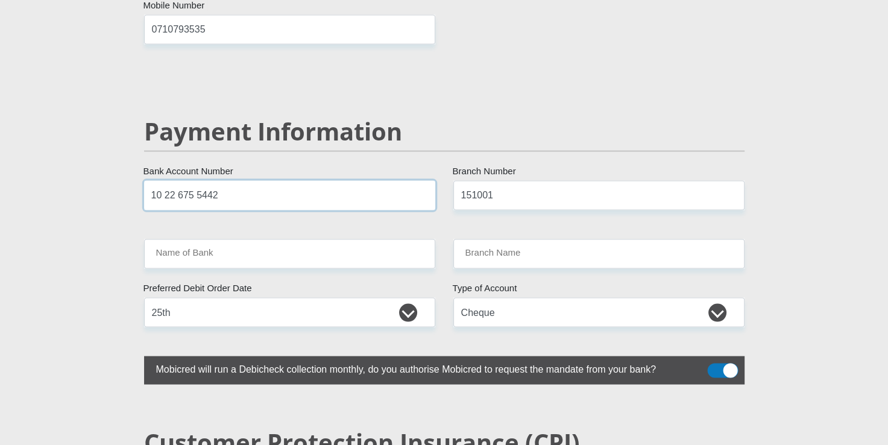
drag, startPoint x: 238, startPoint y: 164, endPoint x: -2, endPoint y: 150, distance: 240.5
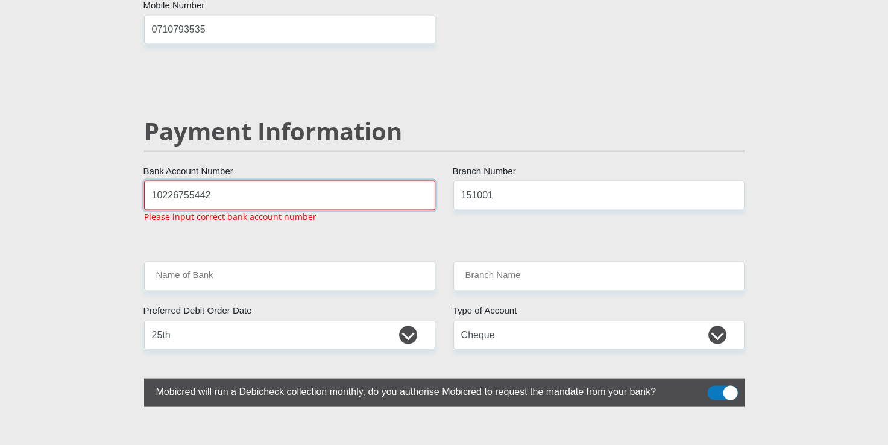
type input "10226755442"
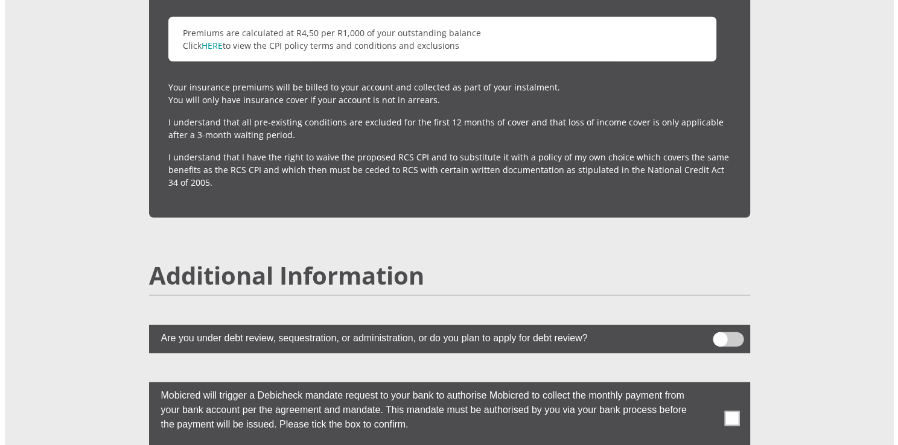
scroll to position [3181, 0]
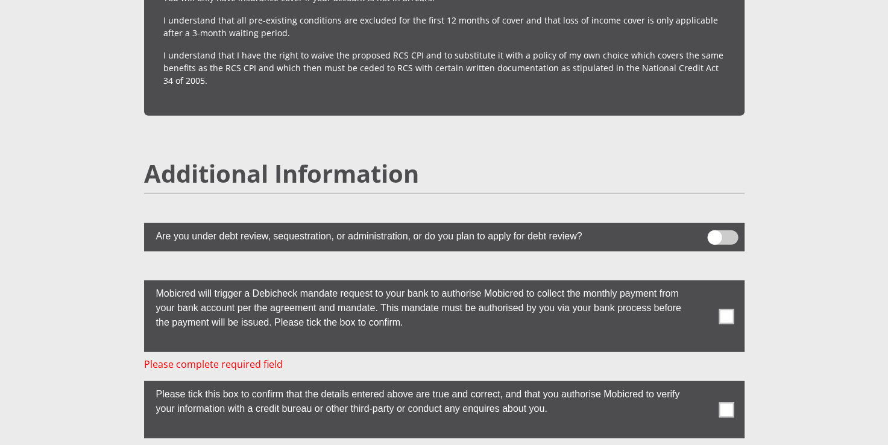
click at [729, 230] on span at bounding box center [723, 237] width 31 height 14
click at [715, 233] on input "checkbox" at bounding box center [715, 233] width 0 height 0
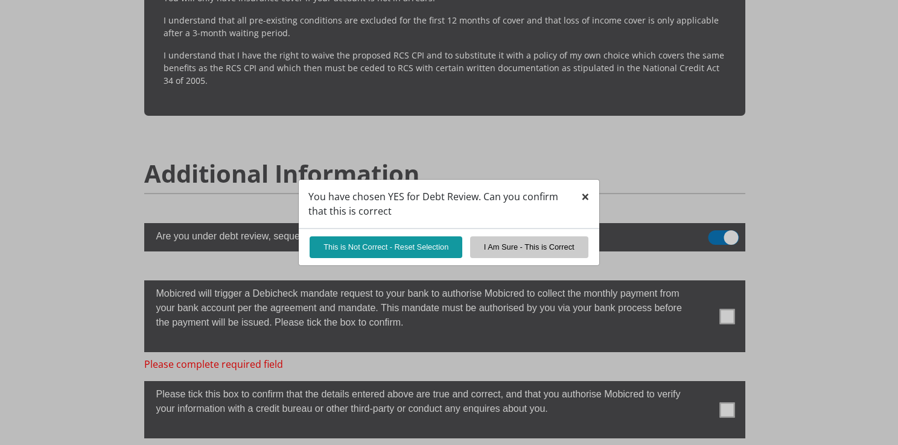
click at [584, 194] on span "×" at bounding box center [585, 196] width 8 height 20
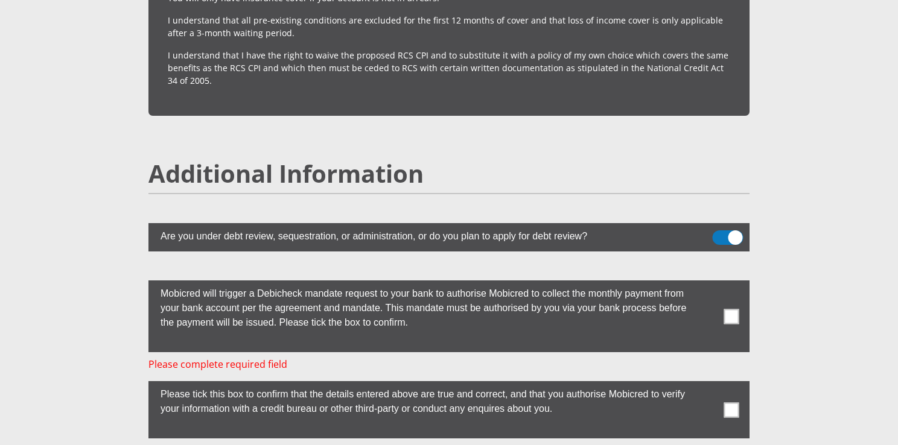
click at [728, 230] on span at bounding box center [727, 237] width 31 height 14
click at [719, 233] on input "checkbox" at bounding box center [719, 233] width 0 height 0
click at [729, 309] on span at bounding box center [731, 316] width 15 height 15
click at [707, 283] on input "checkbox" at bounding box center [707, 283] width 0 height 0
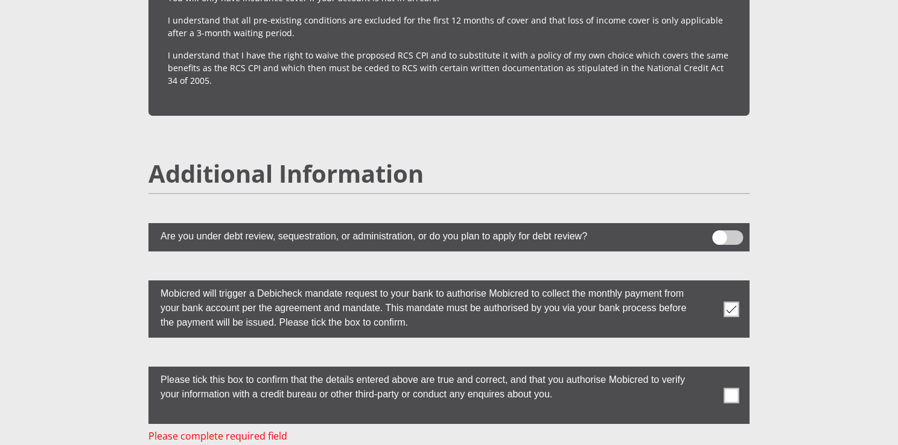
click at [731, 388] on span at bounding box center [731, 395] width 15 height 15
click at [707, 370] on input "checkbox" at bounding box center [707, 370] width 0 height 0
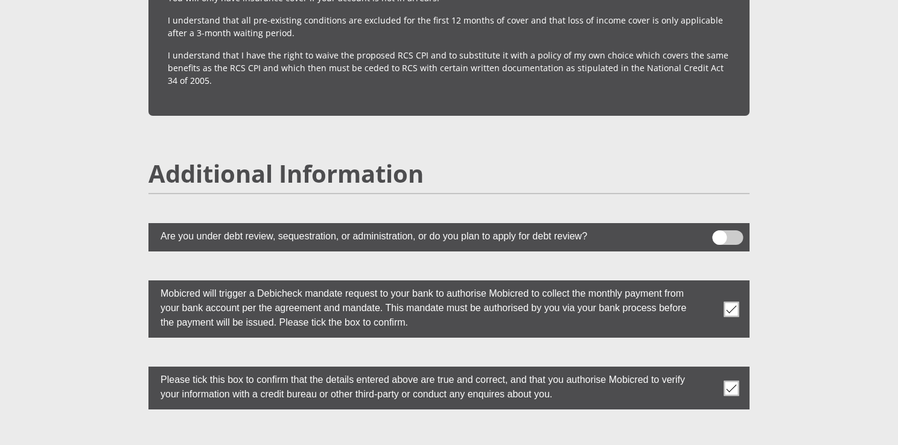
click at [538, 159] on h2 "Additional Information" at bounding box center [448, 173] width 601 height 29
click at [732, 302] on span at bounding box center [731, 309] width 15 height 15
click at [707, 283] on input "checkbox" at bounding box center [707, 283] width 0 height 0
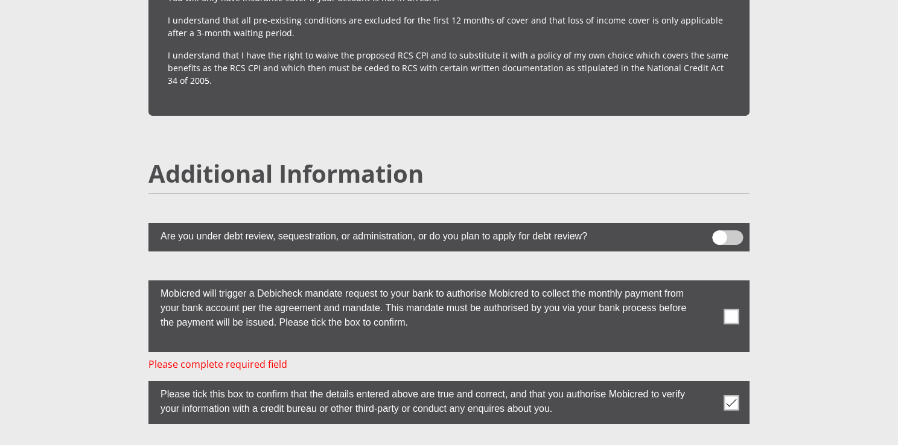
click at [734, 395] on span at bounding box center [731, 402] width 15 height 15
click at [707, 384] on input "checkbox" at bounding box center [707, 384] width 0 height 0
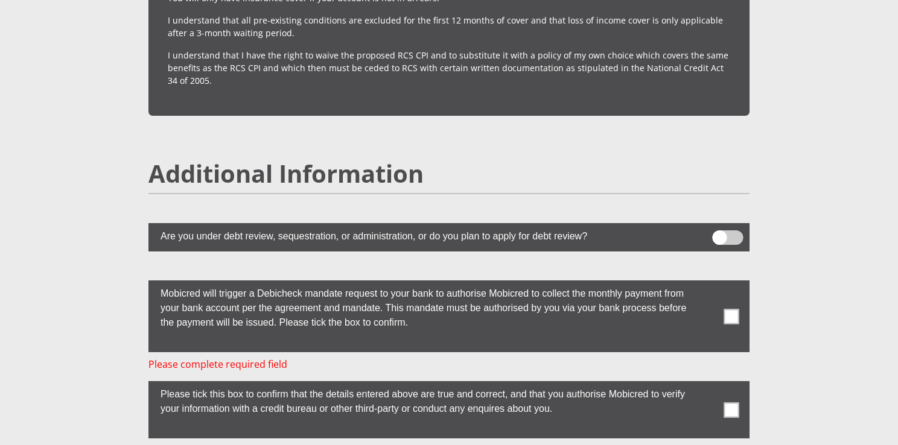
click at [726, 309] on span at bounding box center [731, 316] width 15 height 15
click at [707, 283] on input "checkbox" at bounding box center [707, 283] width 0 height 0
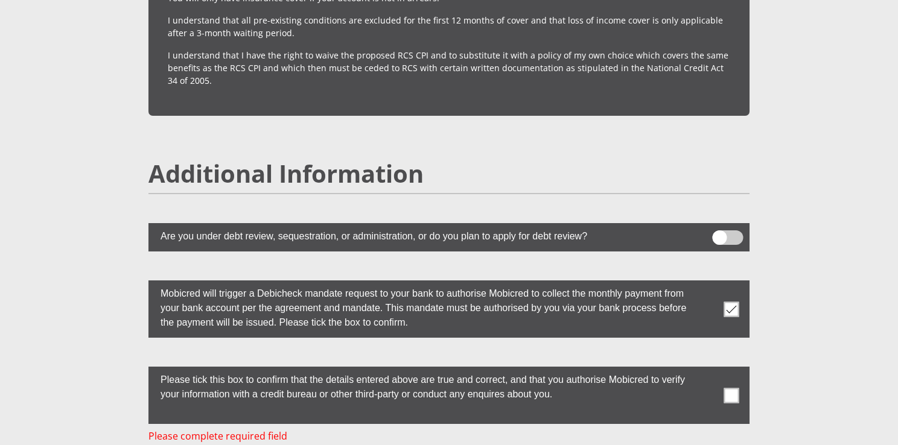
click at [726, 388] on span at bounding box center [731, 395] width 15 height 15
click at [707, 370] on input "checkbox" at bounding box center [707, 370] width 0 height 0
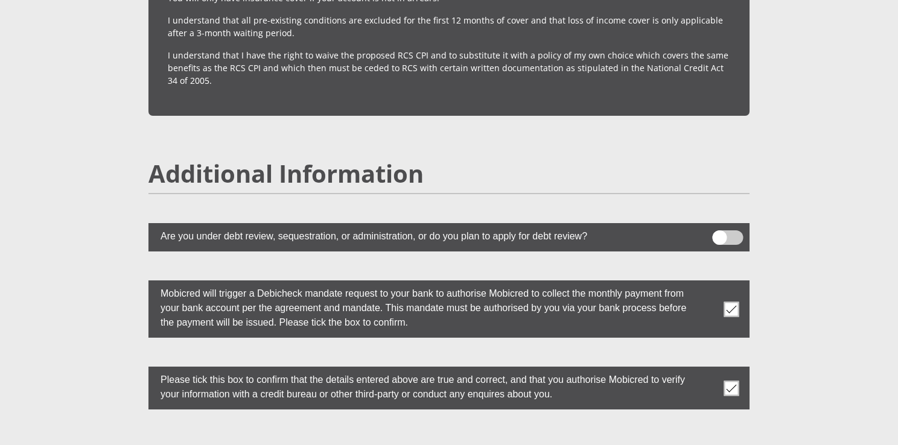
click at [542, 49] on p "I understand that I have the right to waive the proposed RCS CPI and to substit…" at bounding box center [449, 68] width 562 height 38
